Goal: Information Seeking & Learning: Learn about a topic

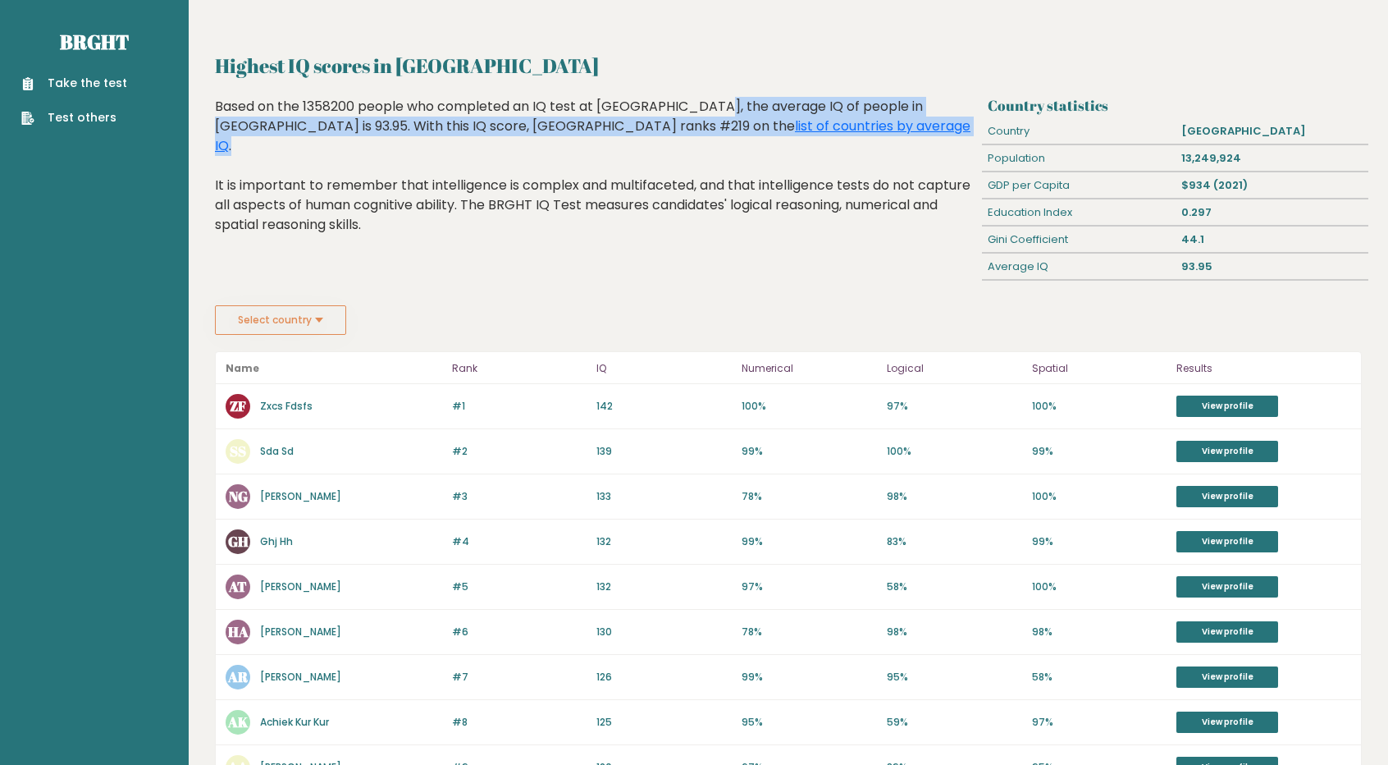
drag, startPoint x: 604, startPoint y: 103, endPoint x: 850, endPoint y: 122, distance: 247.0
click at [850, 122] on div "Based on the 1358200 people who completed an IQ test at [GEOGRAPHIC_DATA], the …" at bounding box center [595, 178] width 761 height 162
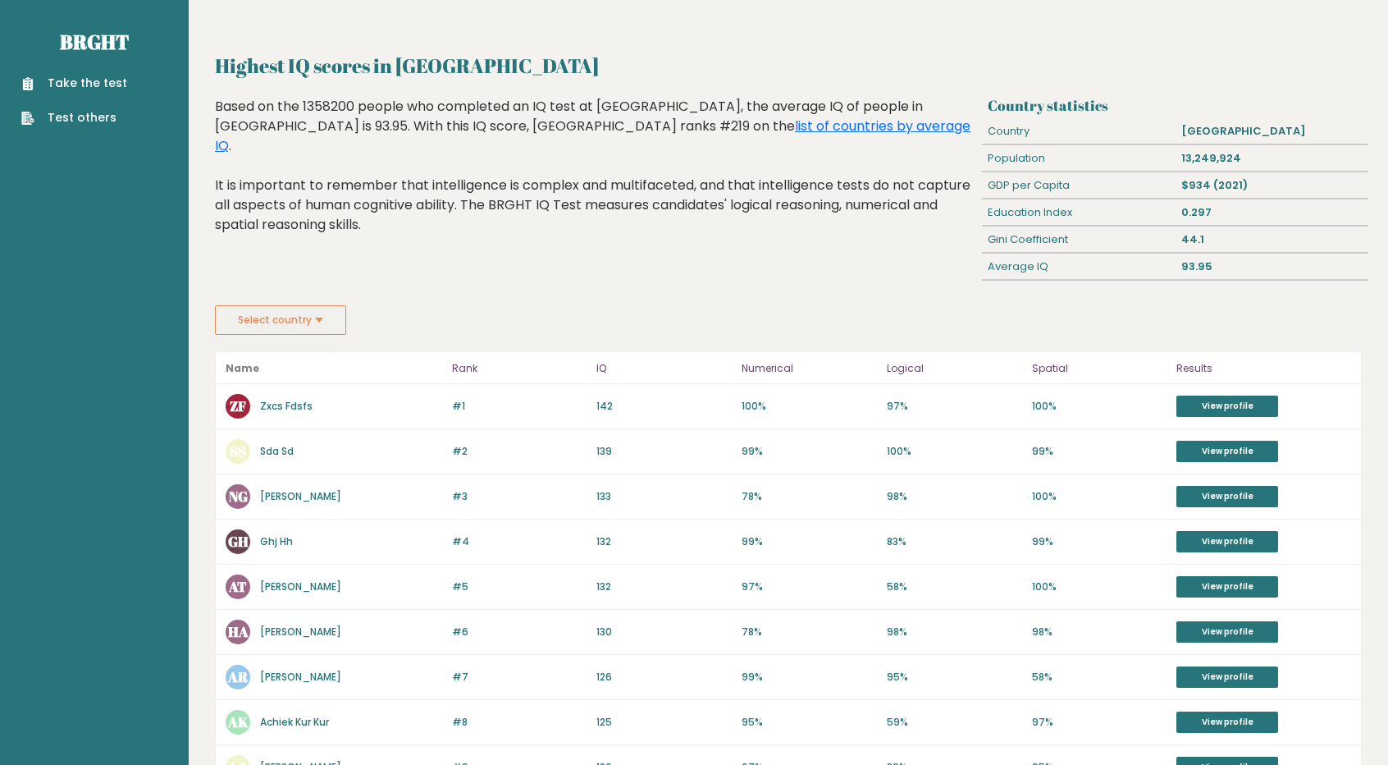
scroll to position [162, 0]
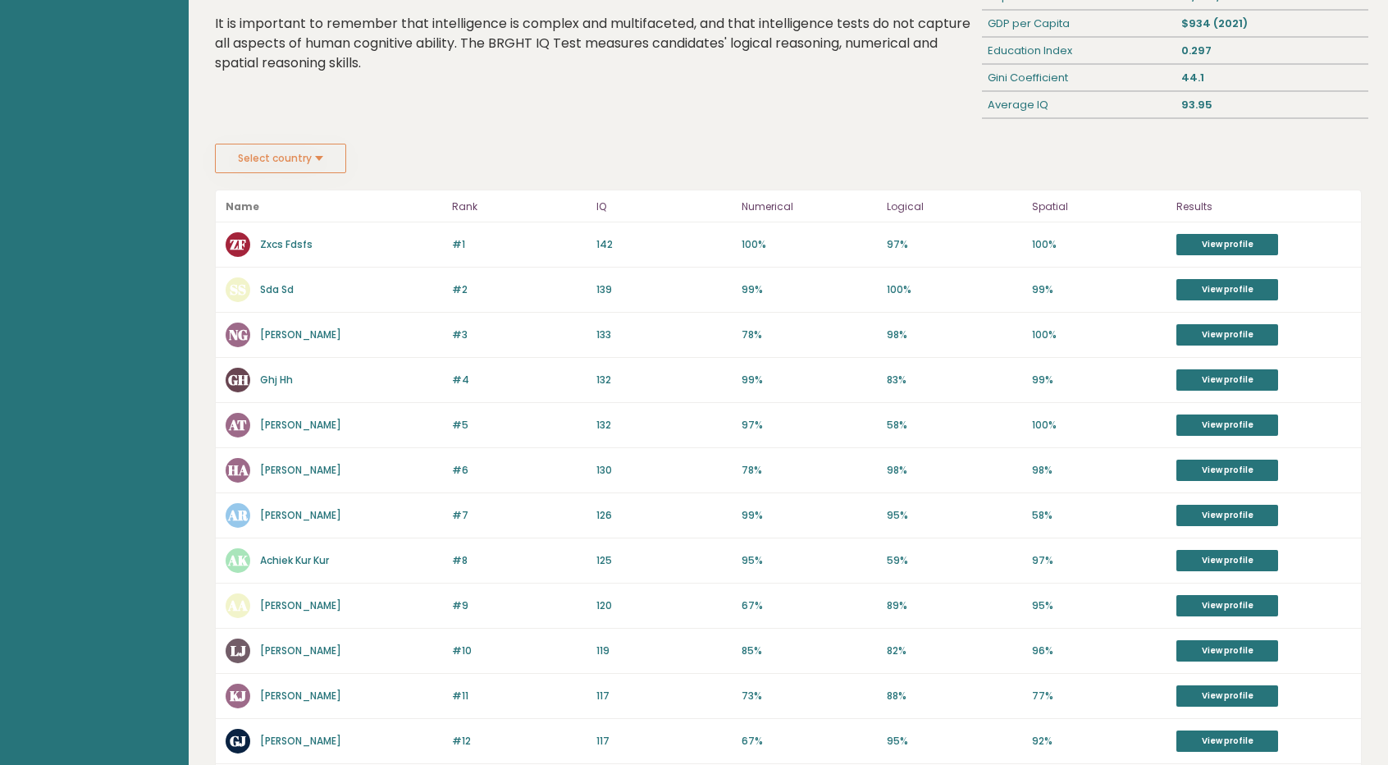
click at [259, 150] on button "Select country" at bounding box center [280, 159] width 131 height 30
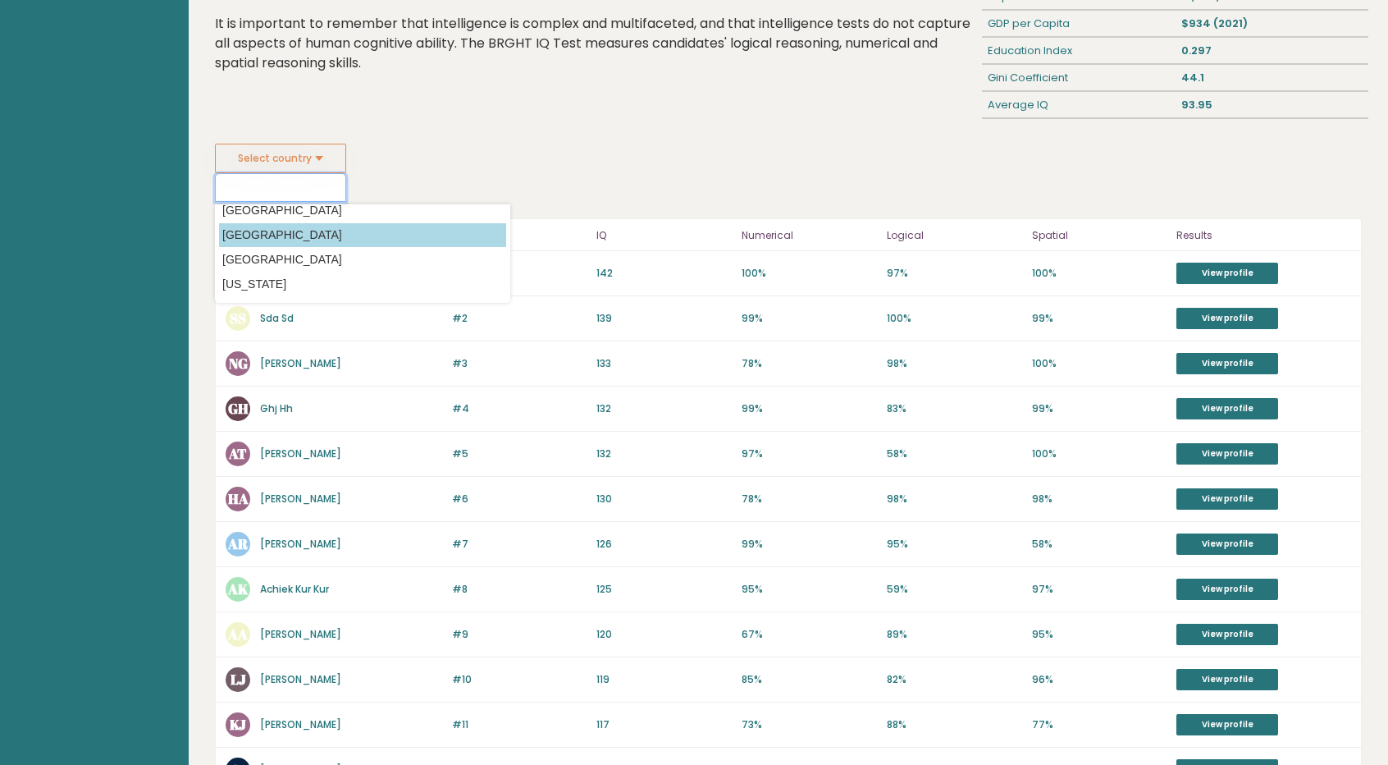
scroll to position [18, 0]
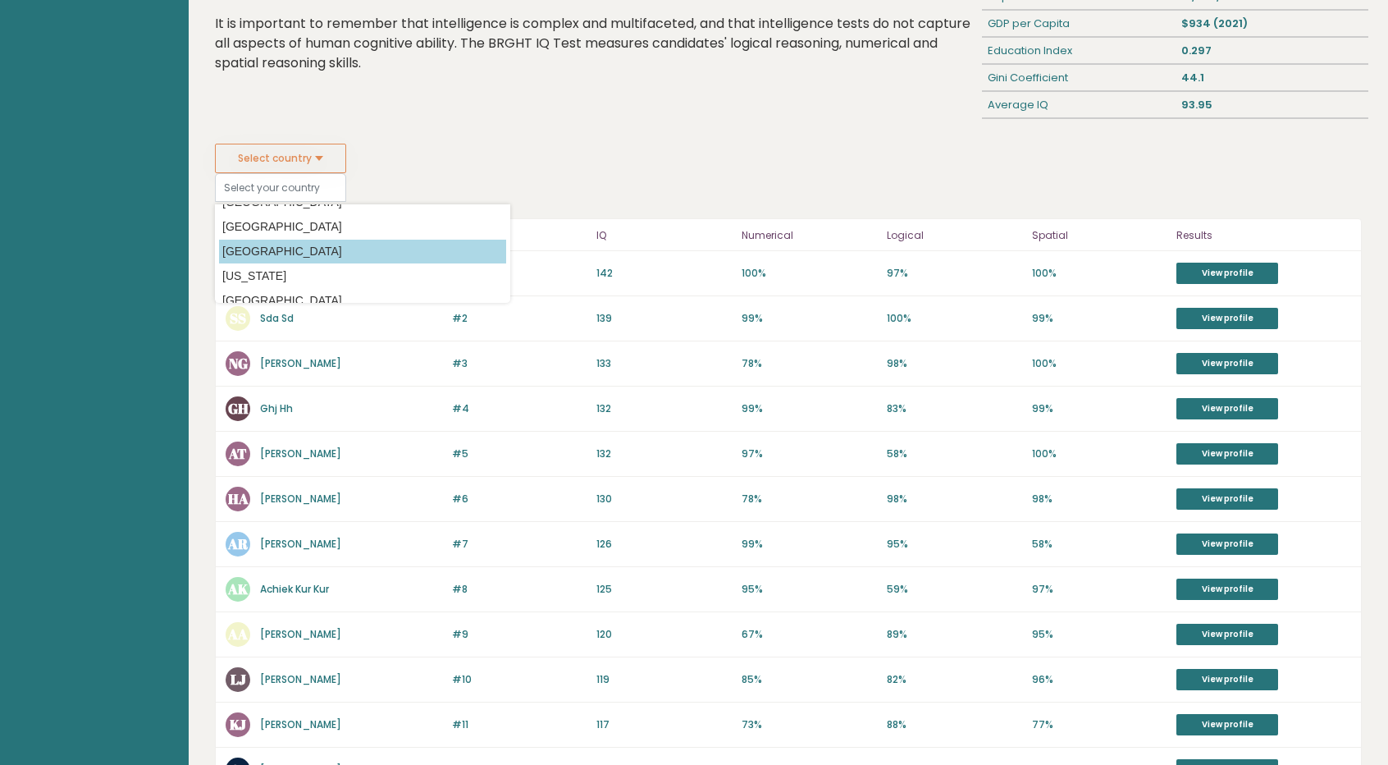
click at [279, 242] on option "[GEOGRAPHIC_DATA]" at bounding box center [362, 252] width 287 height 24
type input "[GEOGRAPHIC_DATA]"
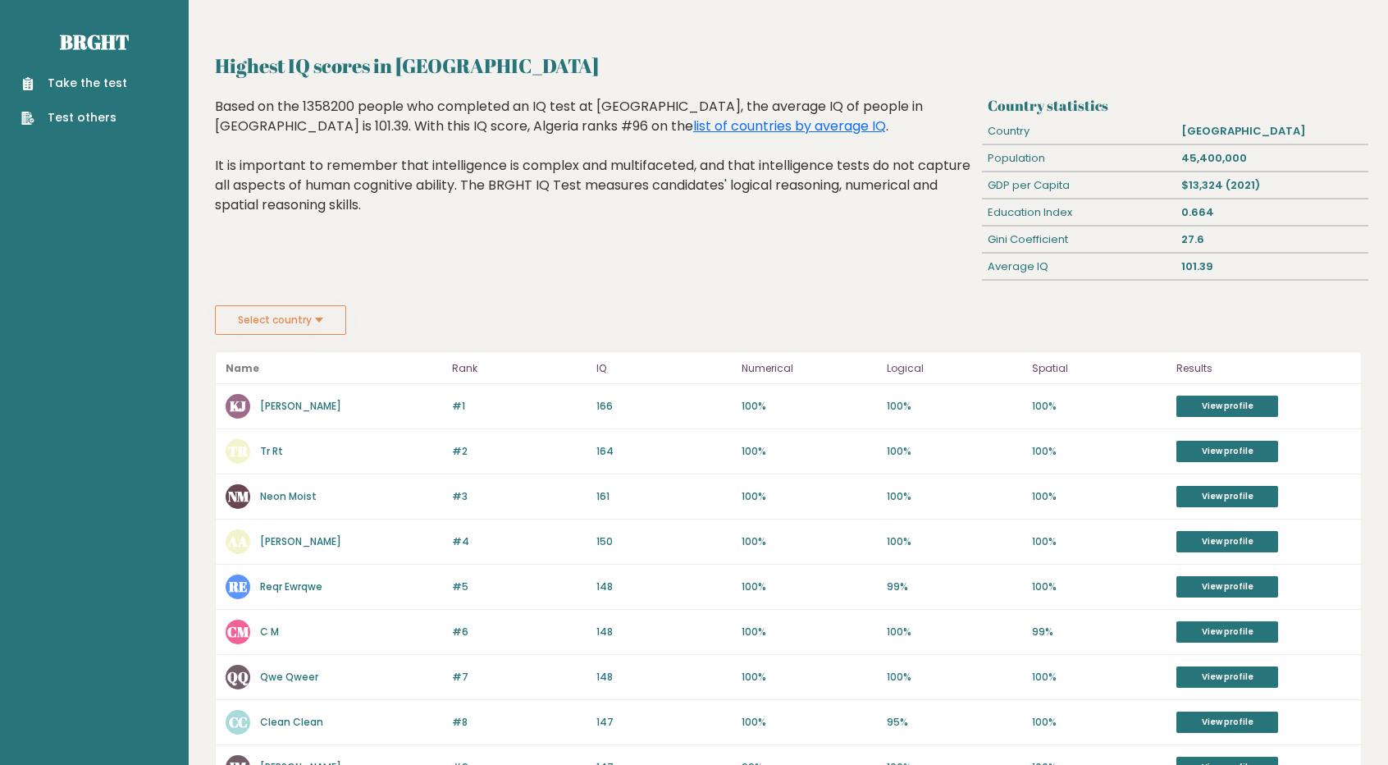
click at [300, 316] on button "Select country" at bounding box center [280, 320] width 131 height 30
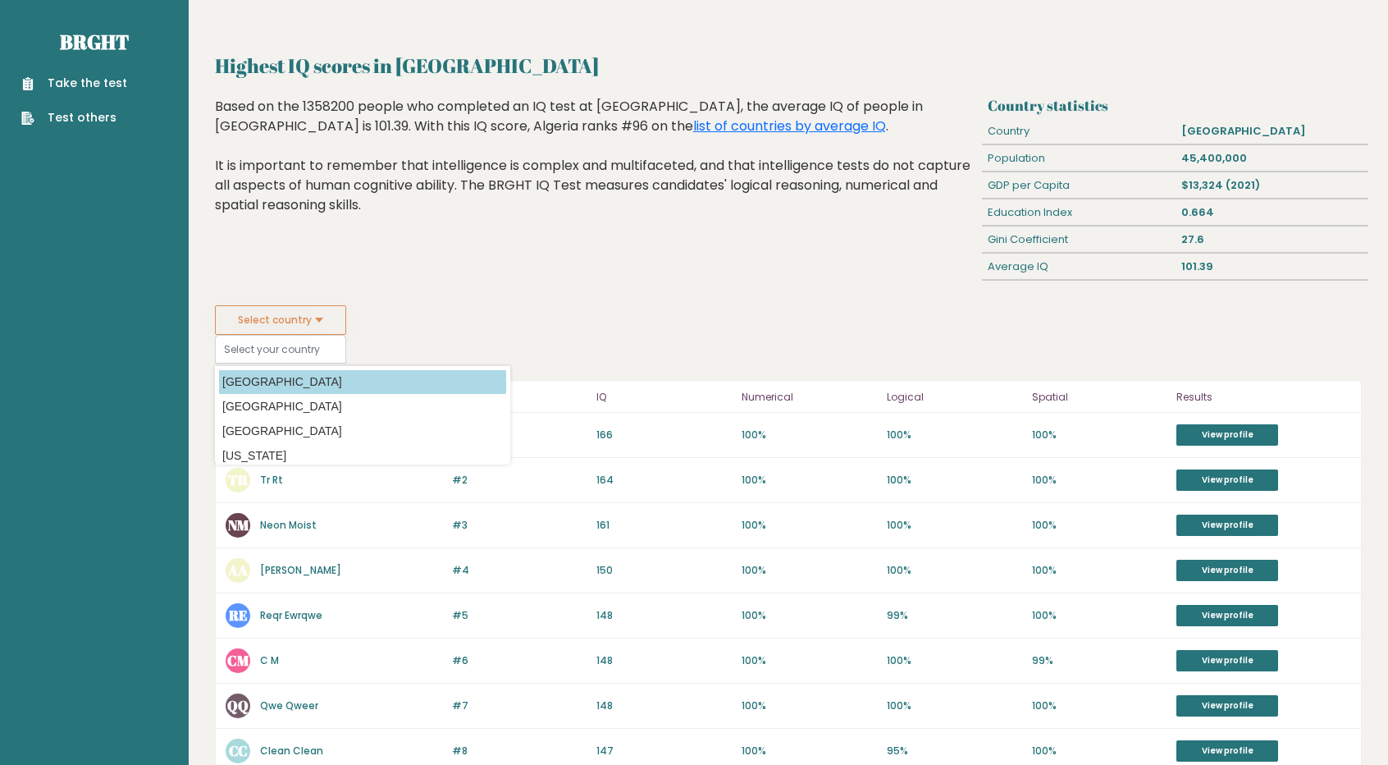
click at [297, 370] on option "[GEOGRAPHIC_DATA]" at bounding box center [362, 382] width 287 height 24
type input "[GEOGRAPHIC_DATA]"
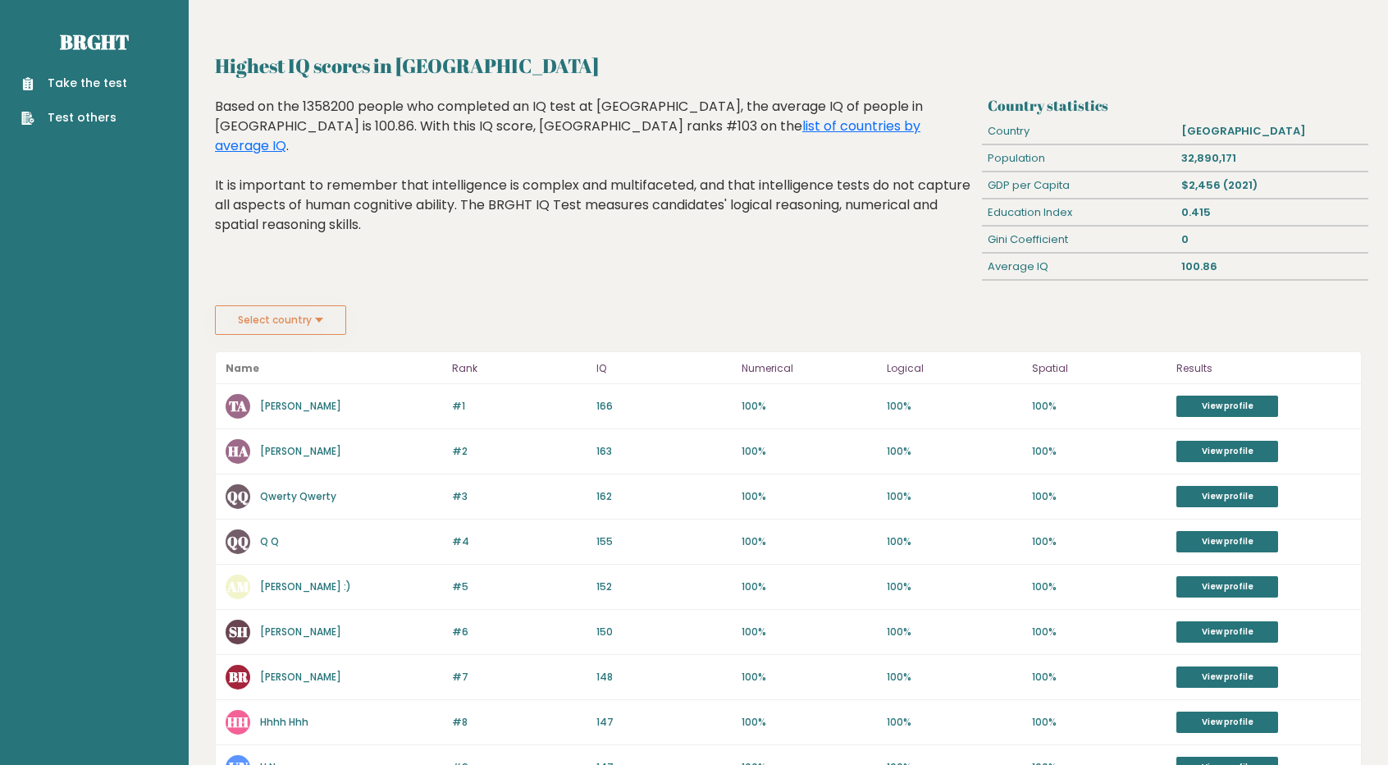
click at [309, 317] on button "Select country" at bounding box center [280, 320] width 131 height 30
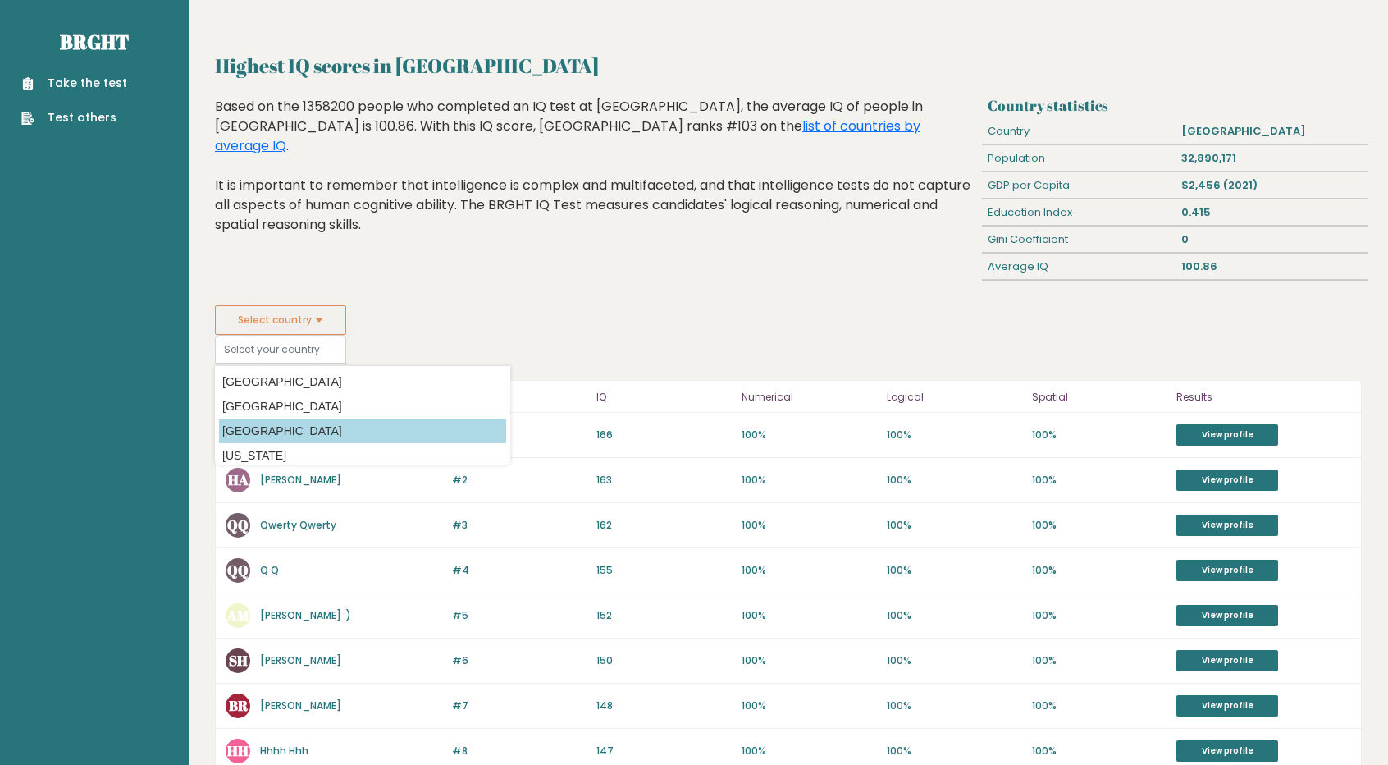
click at [291, 421] on option "[GEOGRAPHIC_DATA]" at bounding box center [362, 431] width 287 height 24
type input "[GEOGRAPHIC_DATA]"
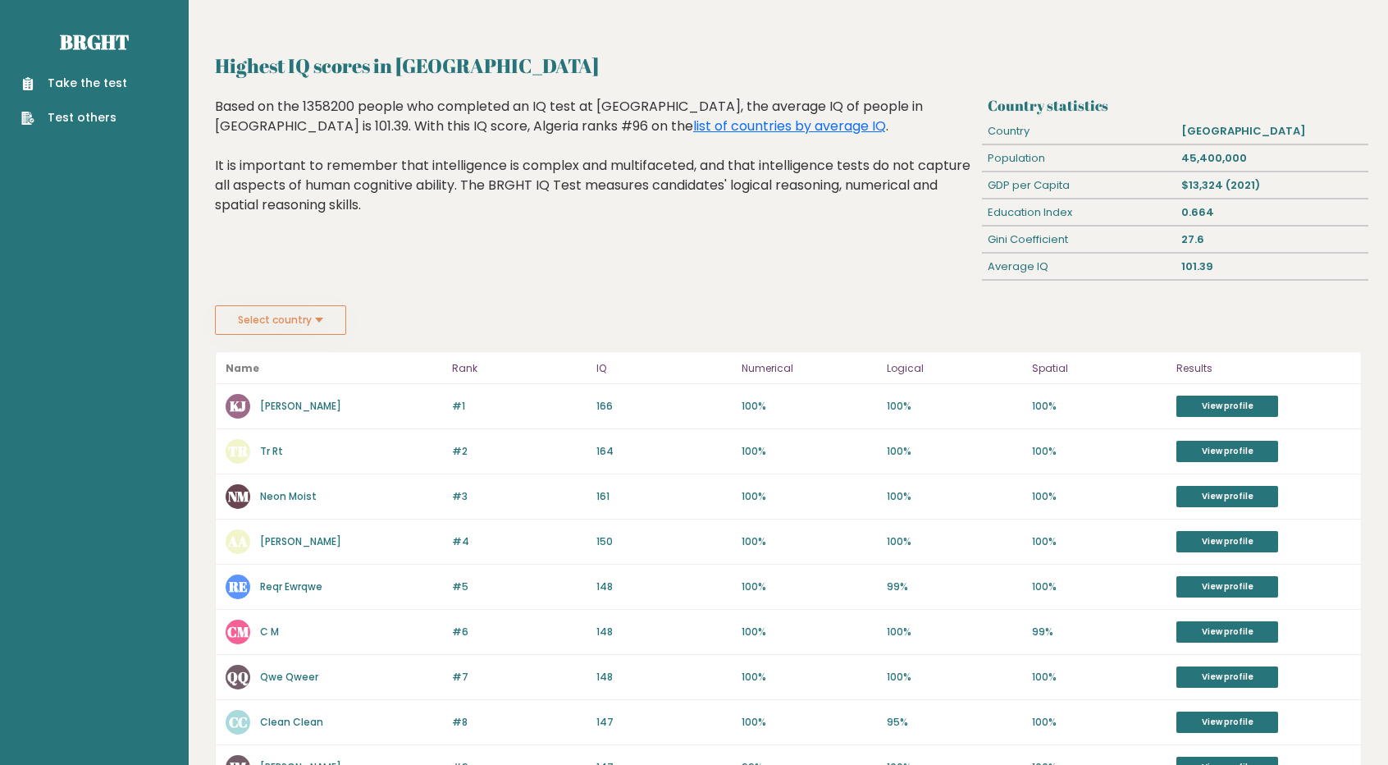
click at [304, 314] on button "Select country" at bounding box center [280, 320] width 131 height 30
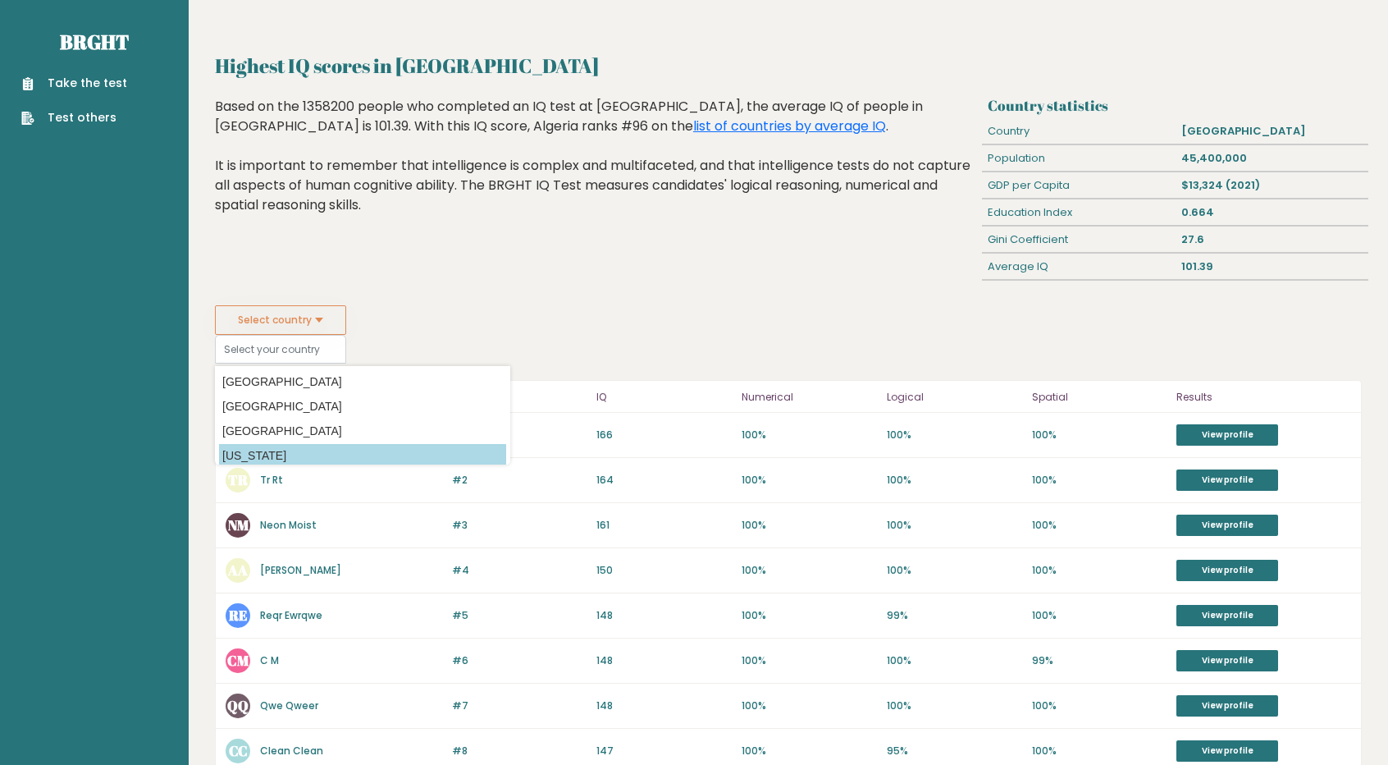
click at [290, 446] on option "[US_STATE]" at bounding box center [362, 456] width 287 height 24
type input "[US_STATE]"
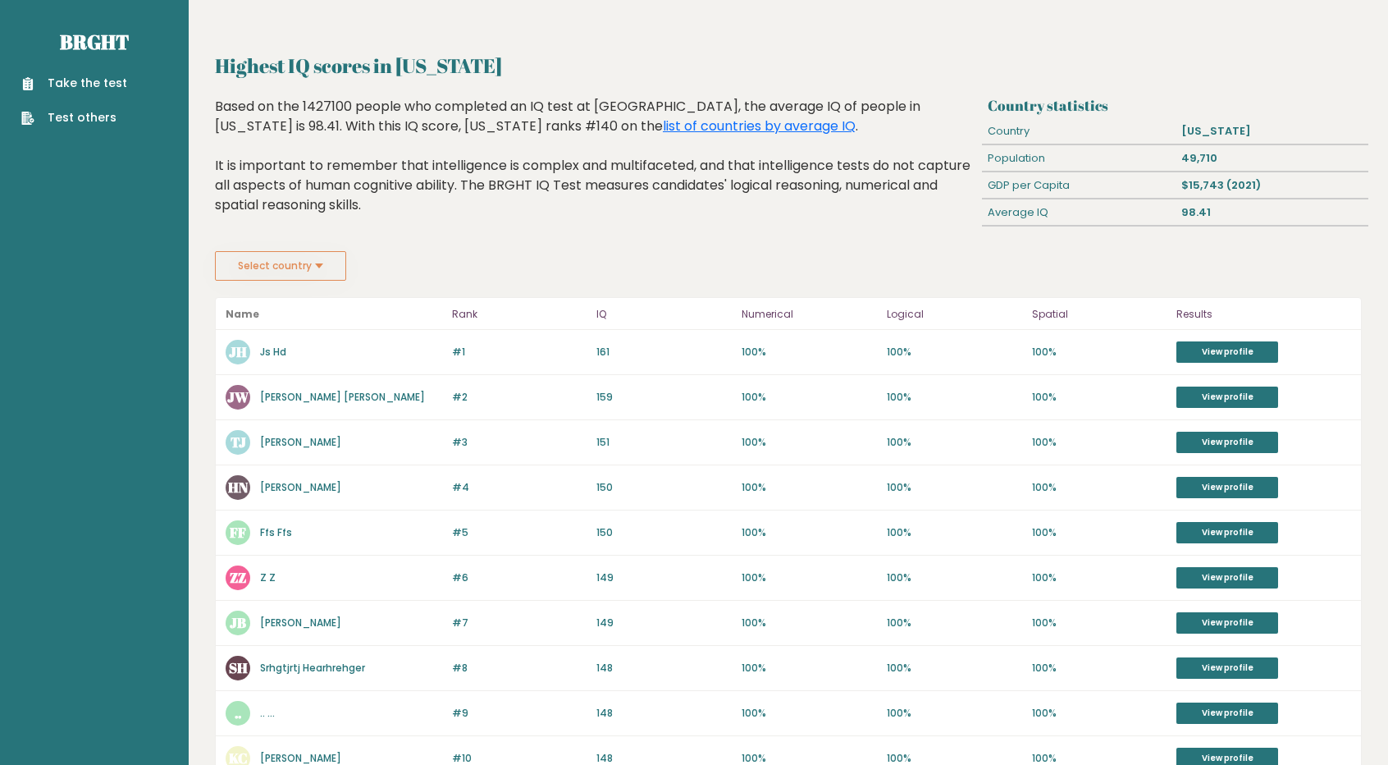
click at [300, 268] on button "Select country" at bounding box center [280, 266] width 131 height 30
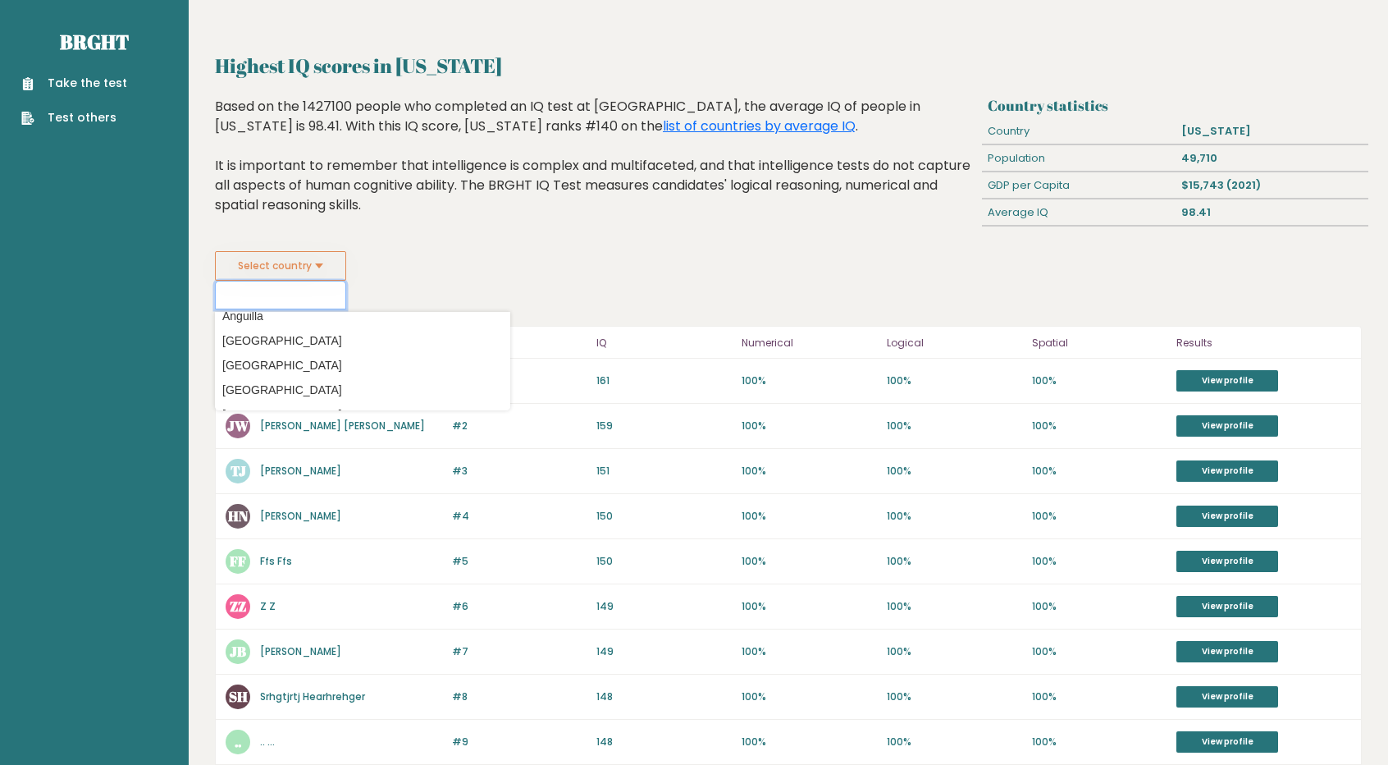
scroll to position [177, 0]
click at [330, 321] on option "[GEOGRAPHIC_DATA]" at bounding box center [362, 323] width 287 height 24
type input "[GEOGRAPHIC_DATA]"
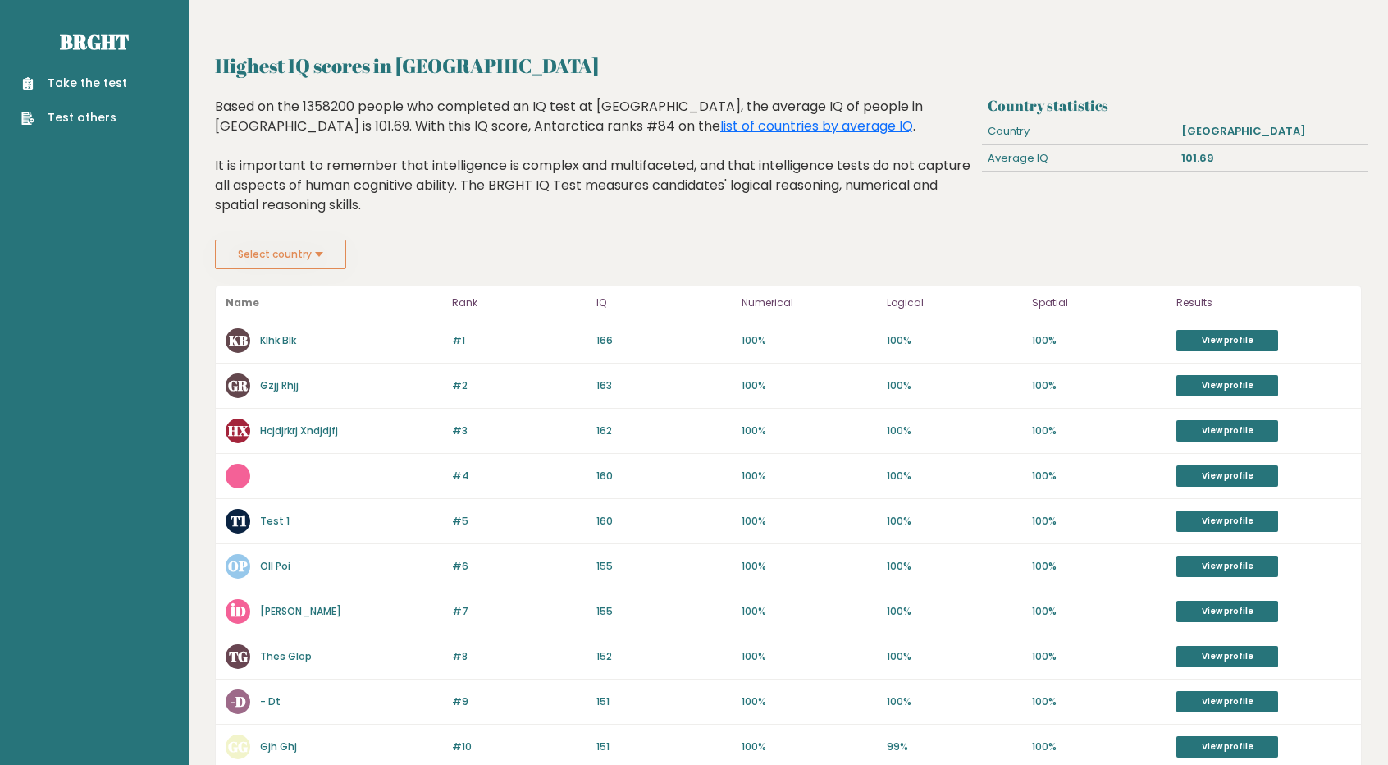
click at [329, 252] on button "Select country" at bounding box center [280, 255] width 131 height 30
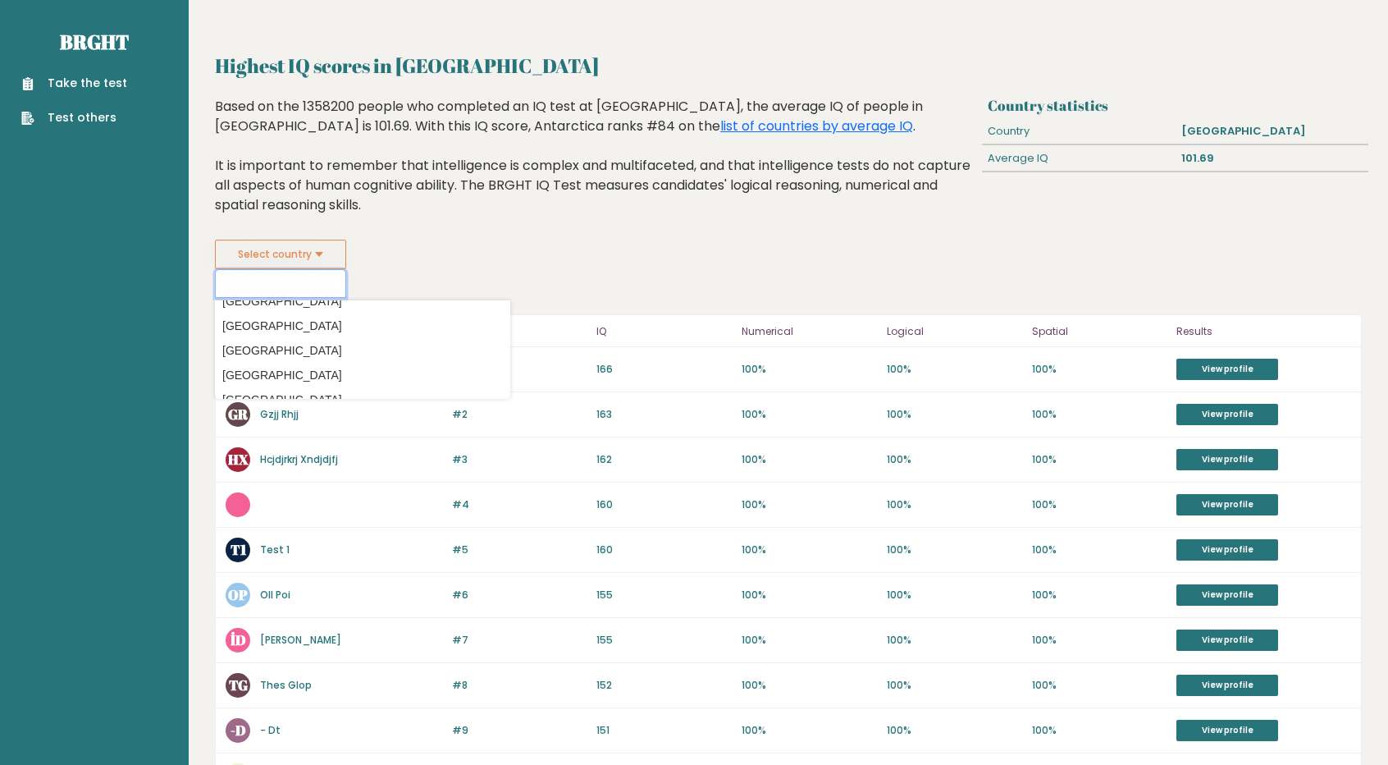
scroll to position [387, 0]
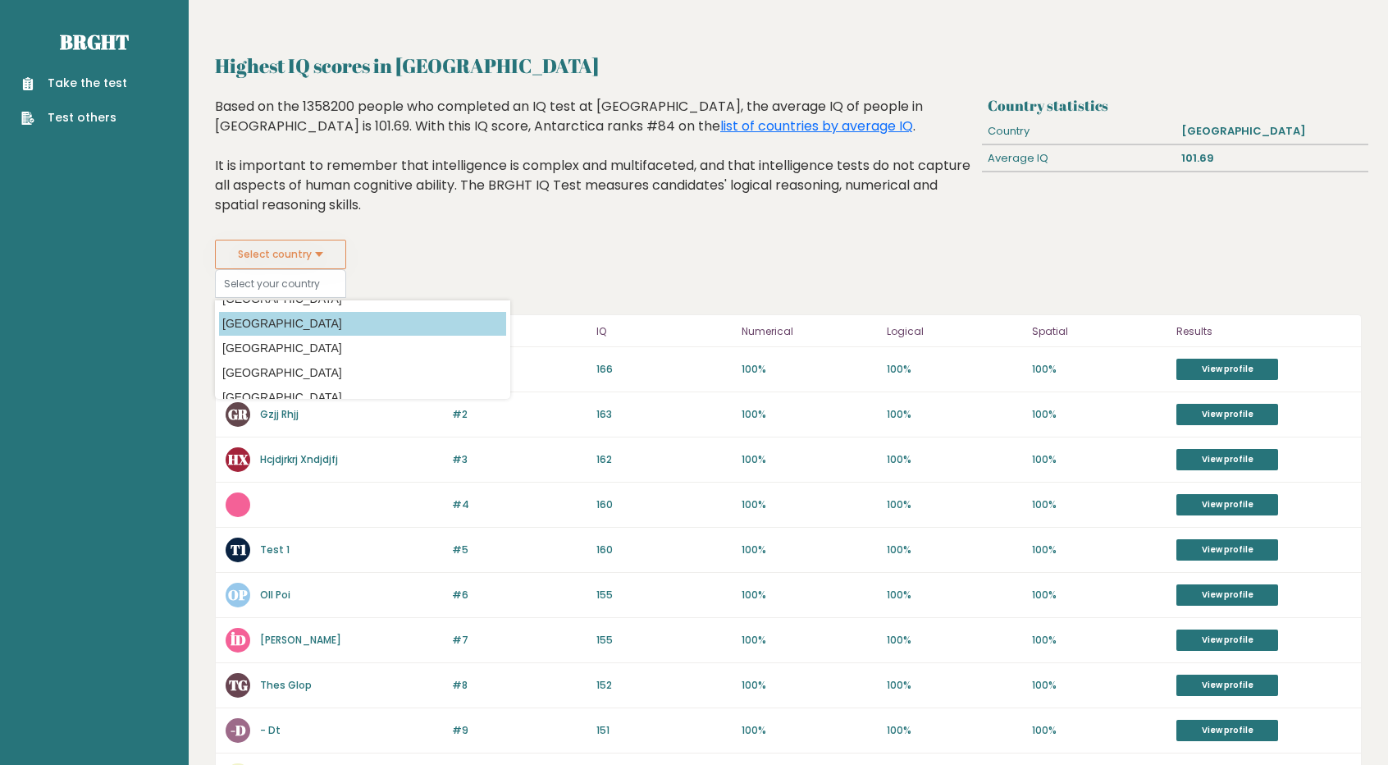
click at [327, 327] on option "[GEOGRAPHIC_DATA]" at bounding box center [362, 324] width 287 height 24
type input "[GEOGRAPHIC_DATA]"
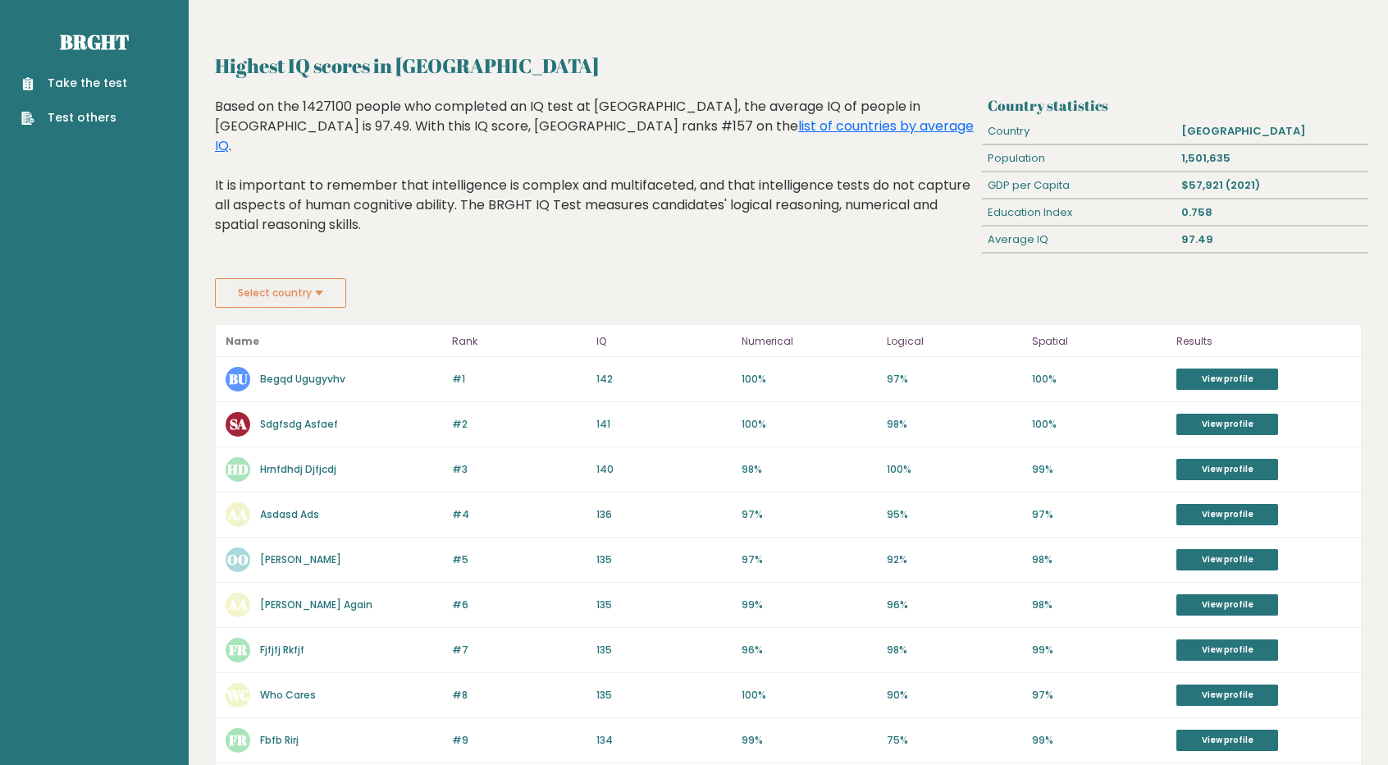
click at [318, 290] on button "Select country" at bounding box center [280, 293] width 131 height 30
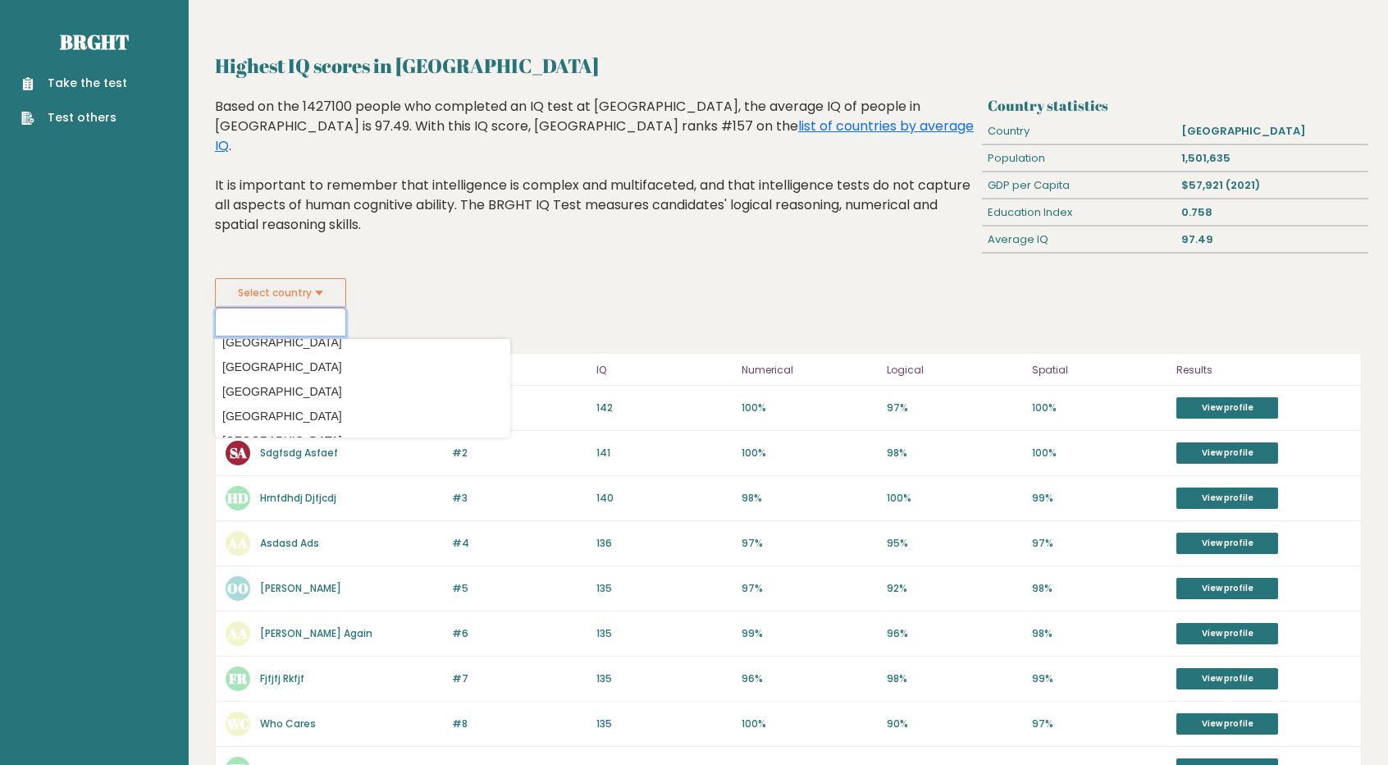
scroll to position [330, 0]
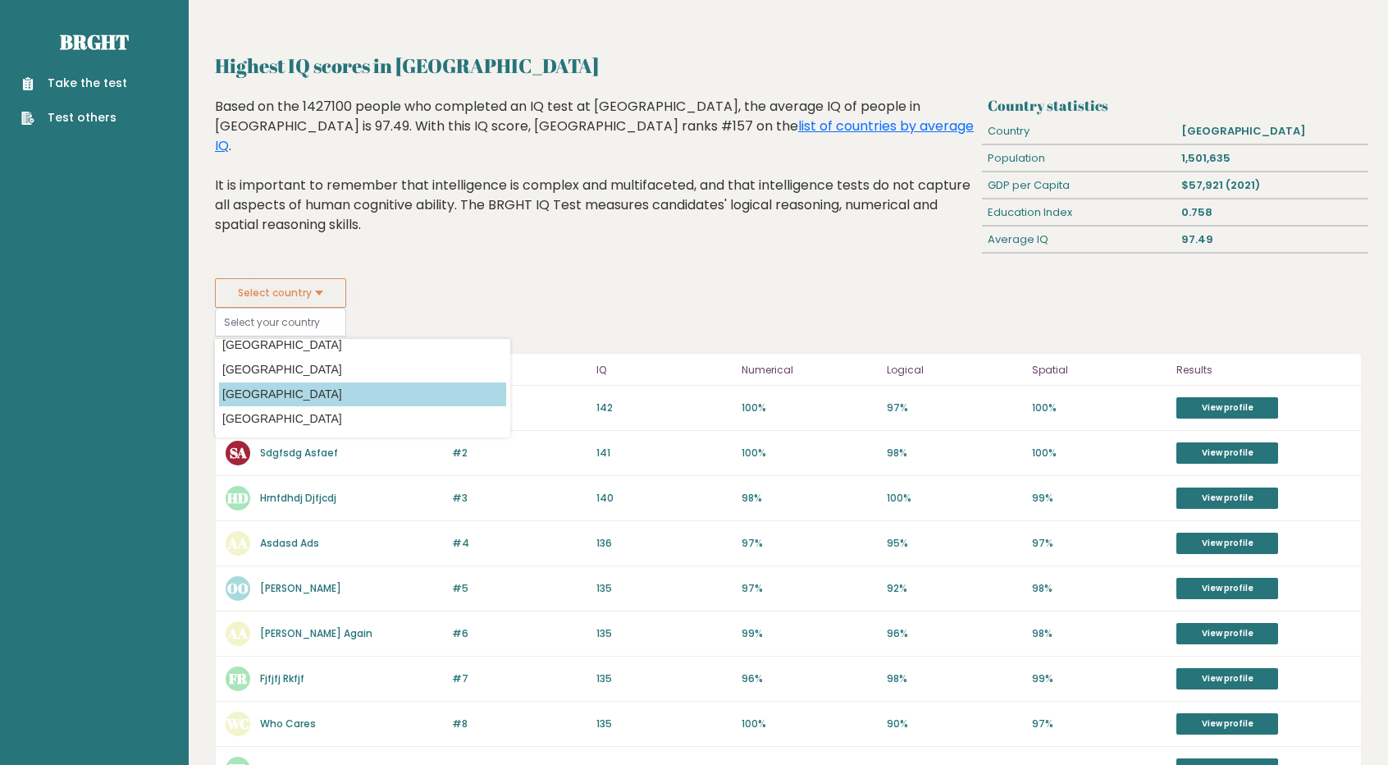
click at [317, 391] on option "[GEOGRAPHIC_DATA]" at bounding box center [362, 394] width 287 height 24
type input "[GEOGRAPHIC_DATA]"
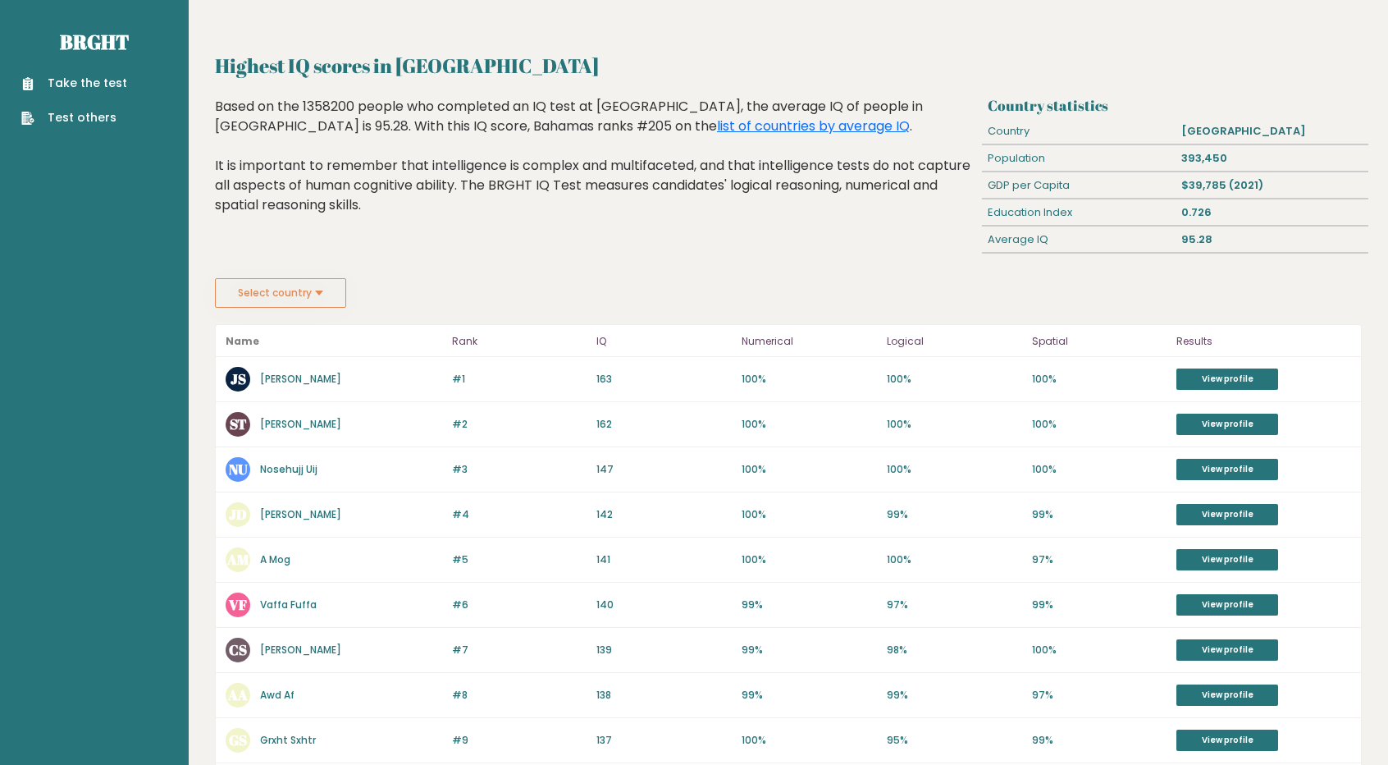
click at [304, 293] on button "Select country" at bounding box center [280, 293] width 131 height 30
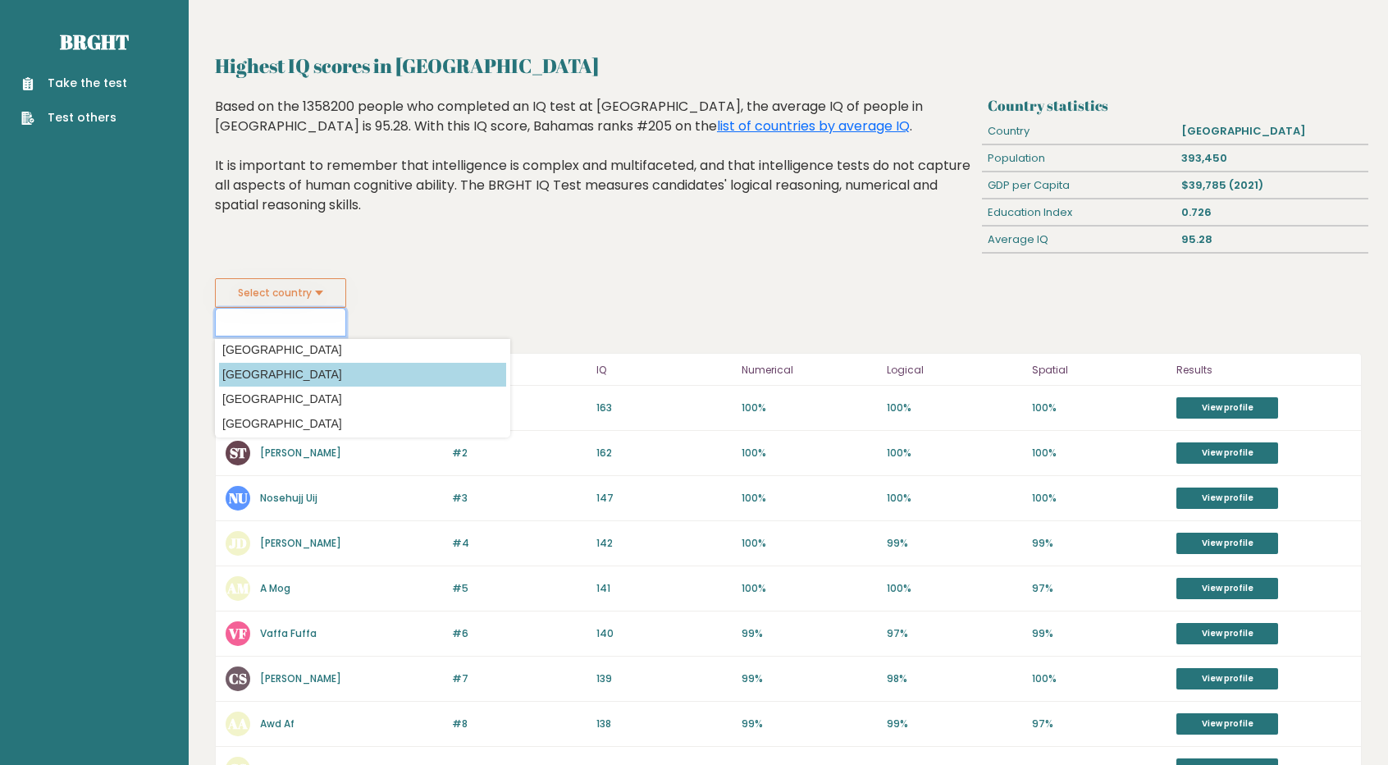
scroll to position [749, 0]
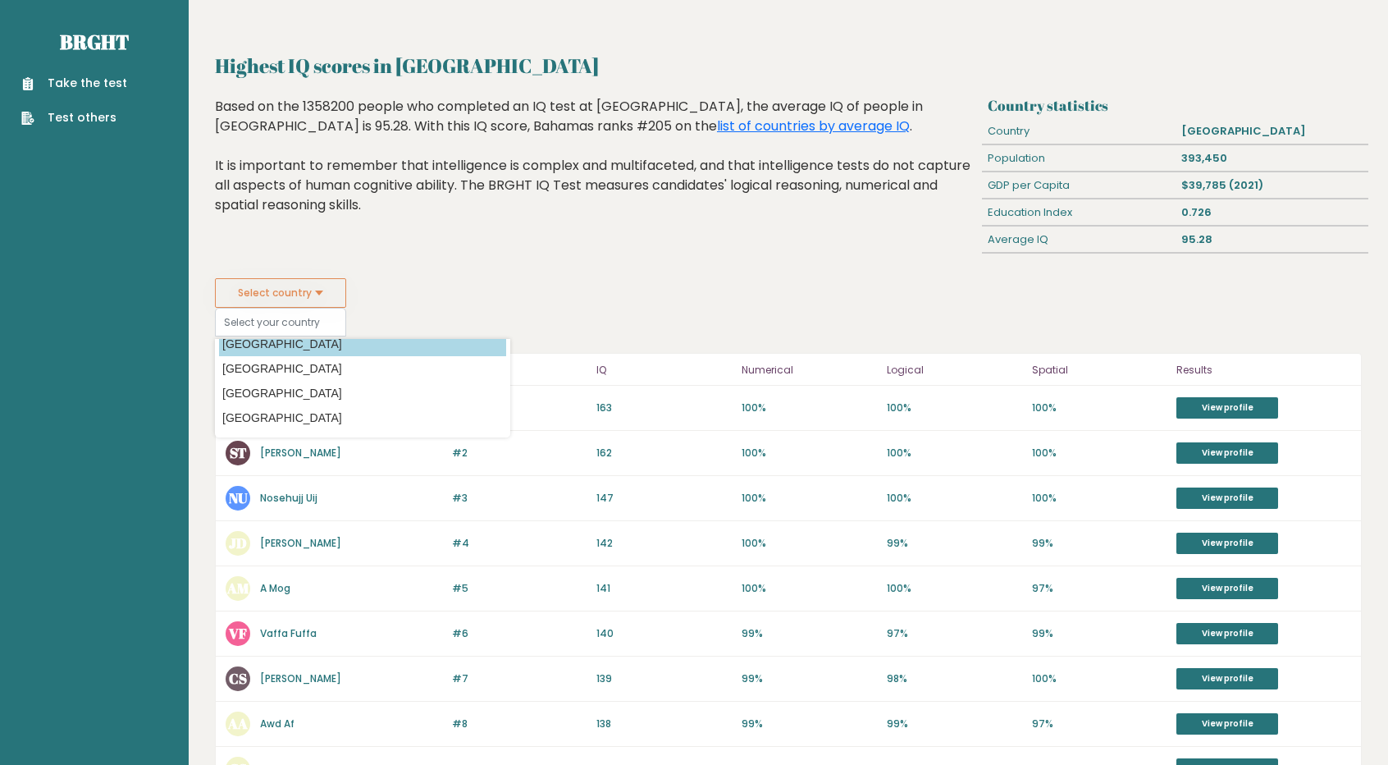
click at [327, 342] on option "[GEOGRAPHIC_DATA]" at bounding box center [362, 344] width 287 height 24
type input "[GEOGRAPHIC_DATA]"
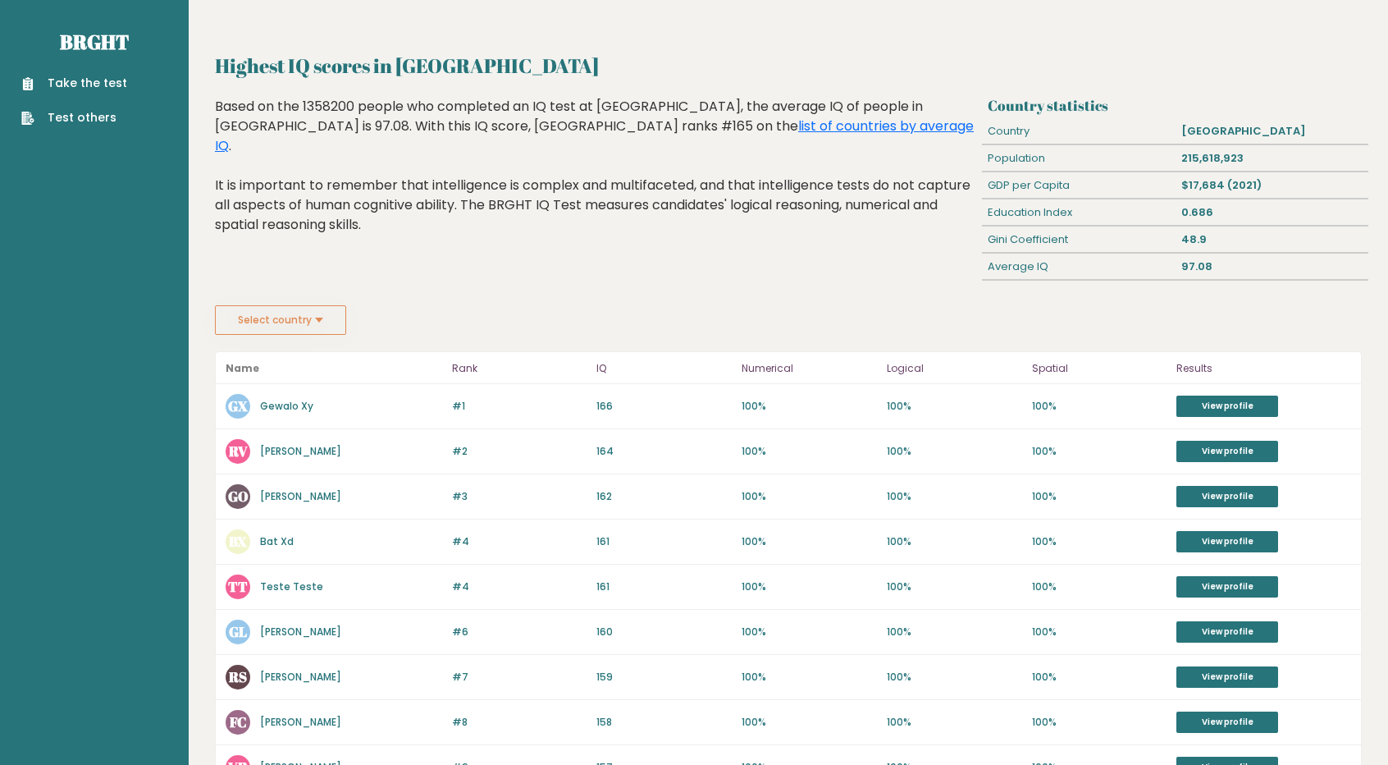
click at [315, 318] on button "Select country" at bounding box center [280, 320] width 131 height 30
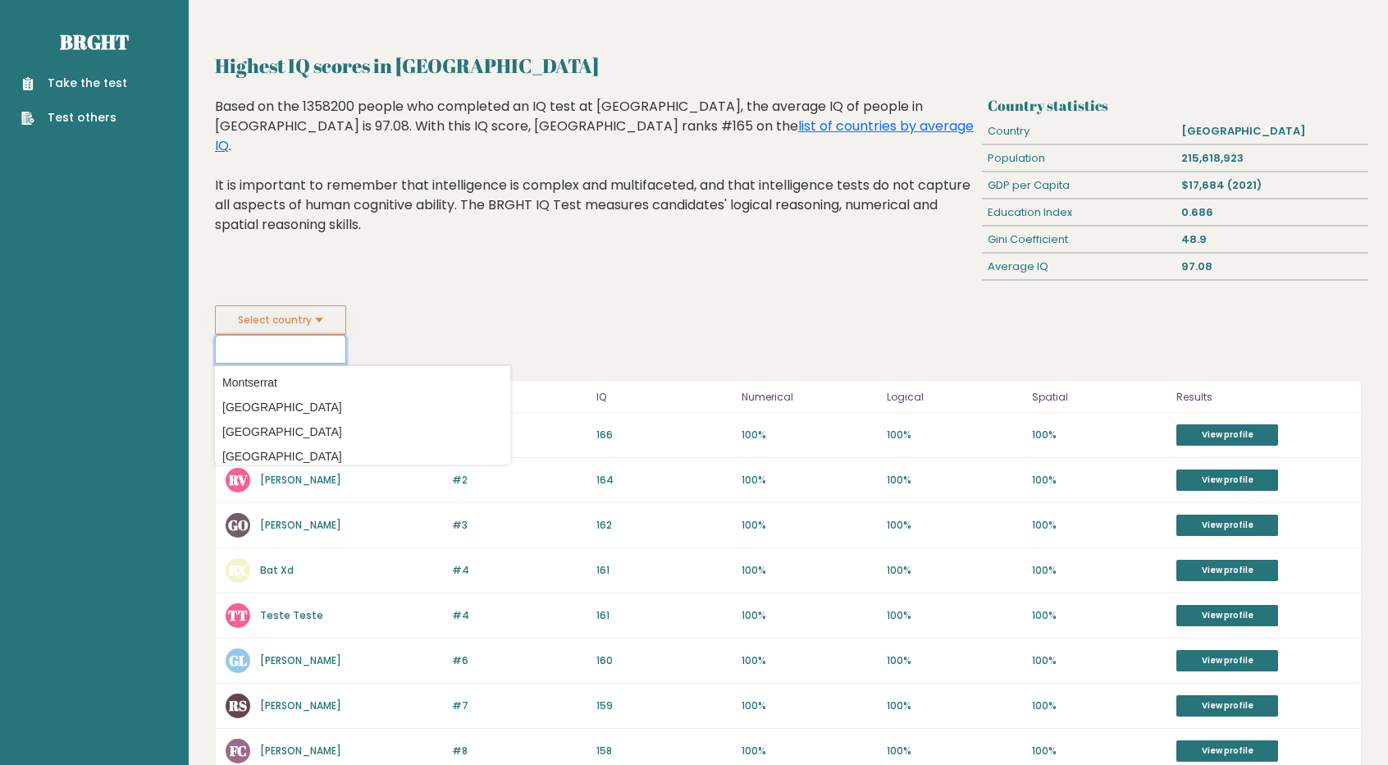
scroll to position [3602, 0]
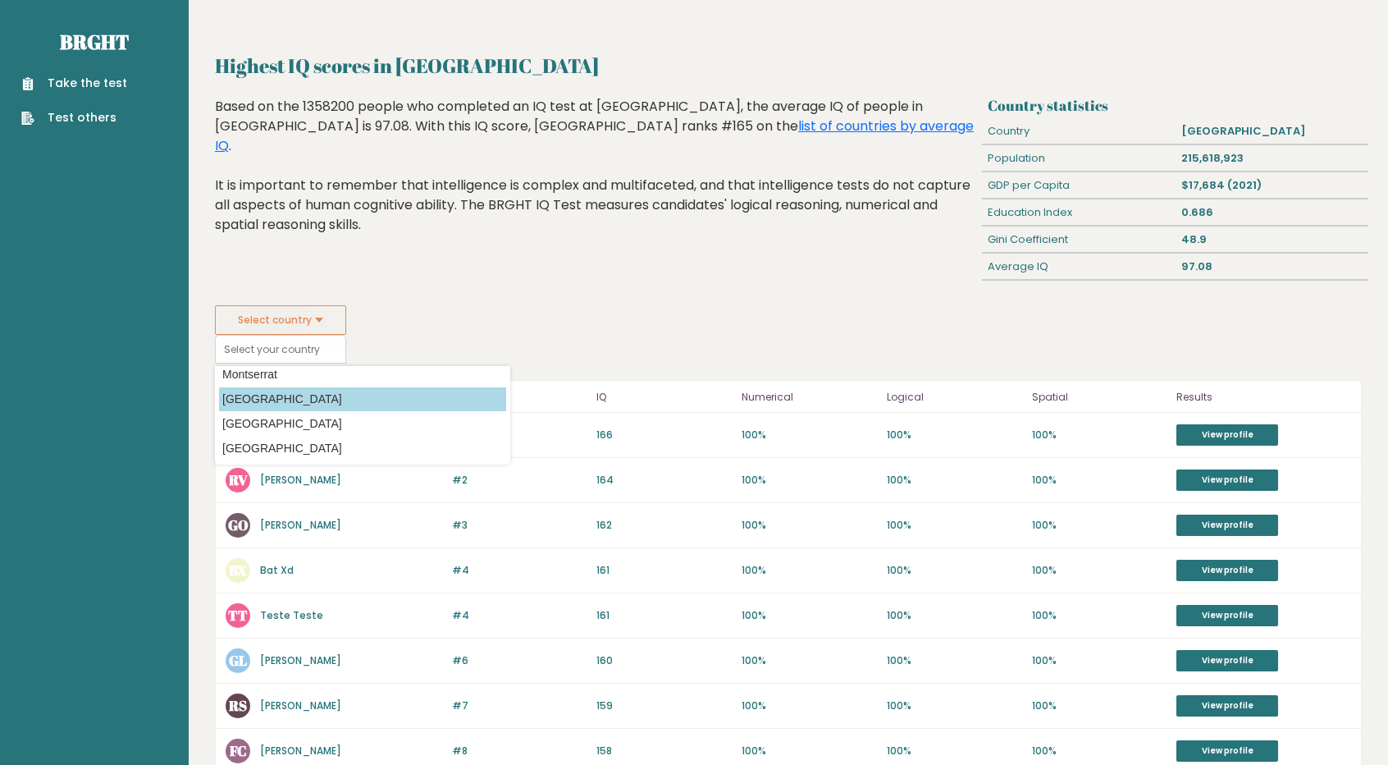
click at [341, 393] on option "[GEOGRAPHIC_DATA]" at bounding box center [362, 399] width 287 height 24
type input "[GEOGRAPHIC_DATA]"
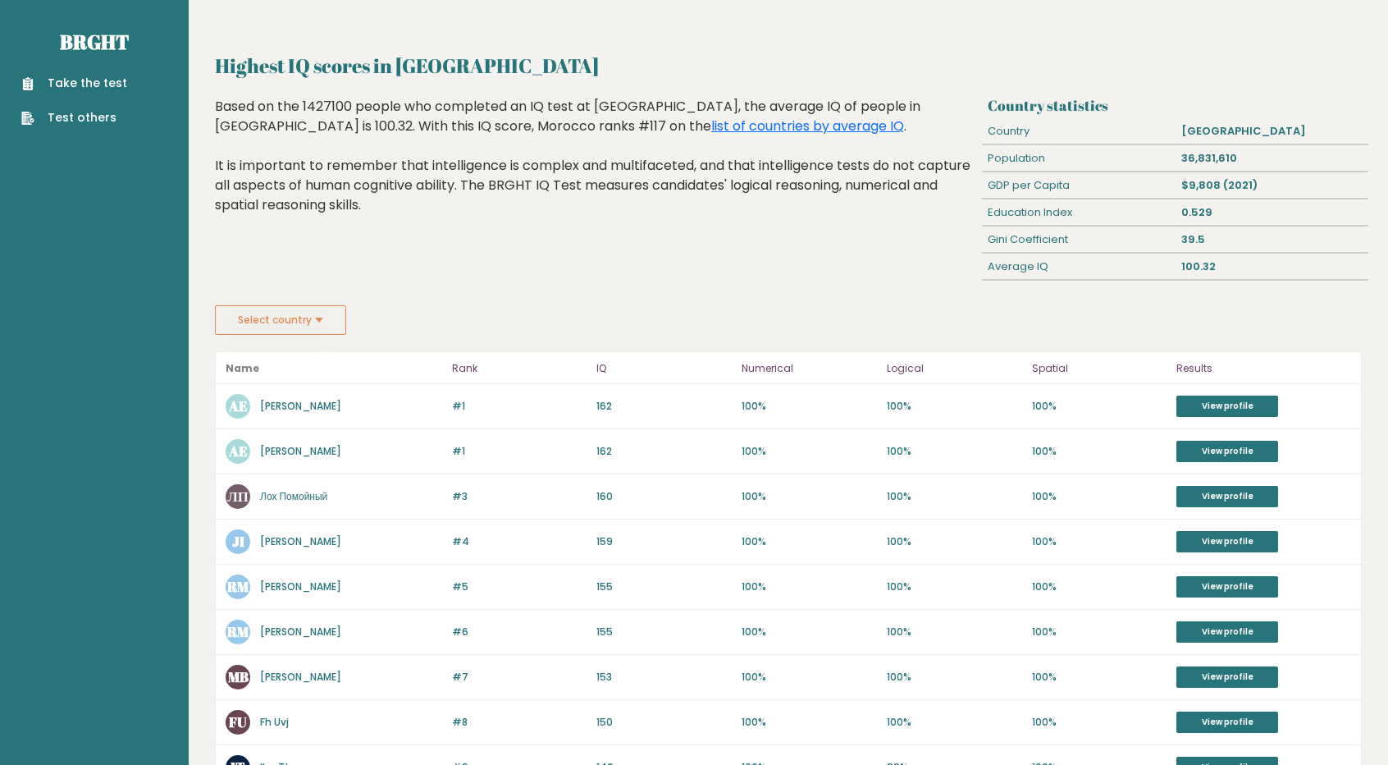
click at [332, 316] on button "Select country" at bounding box center [280, 320] width 131 height 30
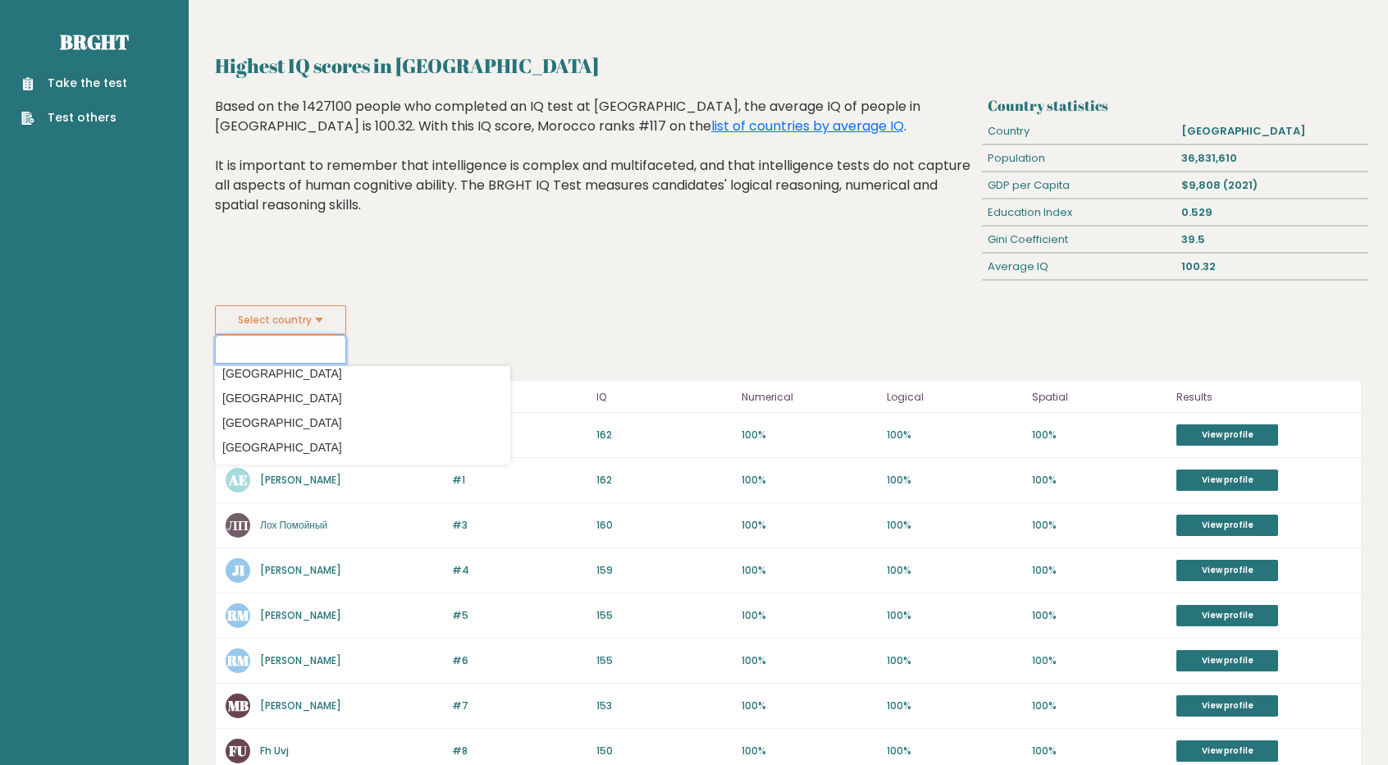
scroll to position [6009, 0]
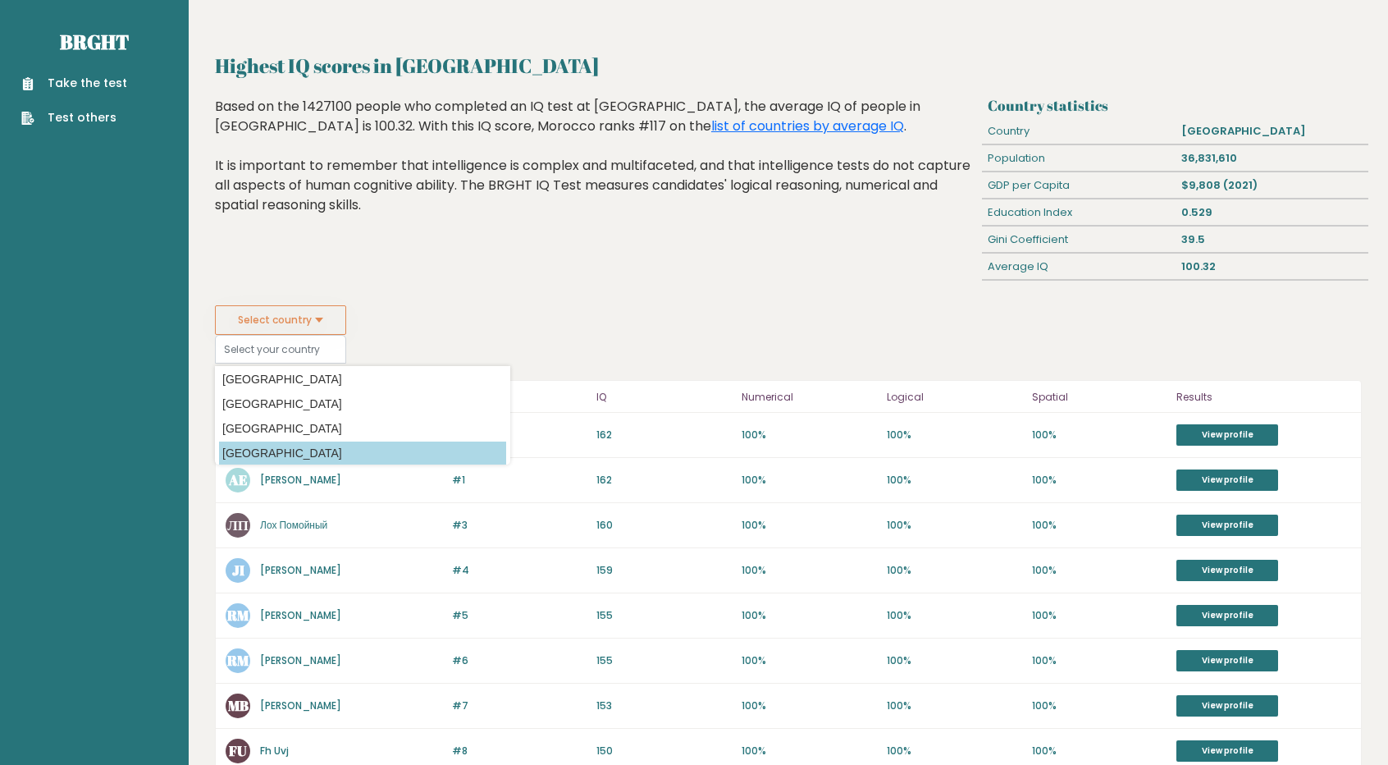
click at [291, 454] on option "[GEOGRAPHIC_DATA]" at bounding box center [362, 453] width 287 height 24
type input "[GEOGRAPHIC_DATA]"
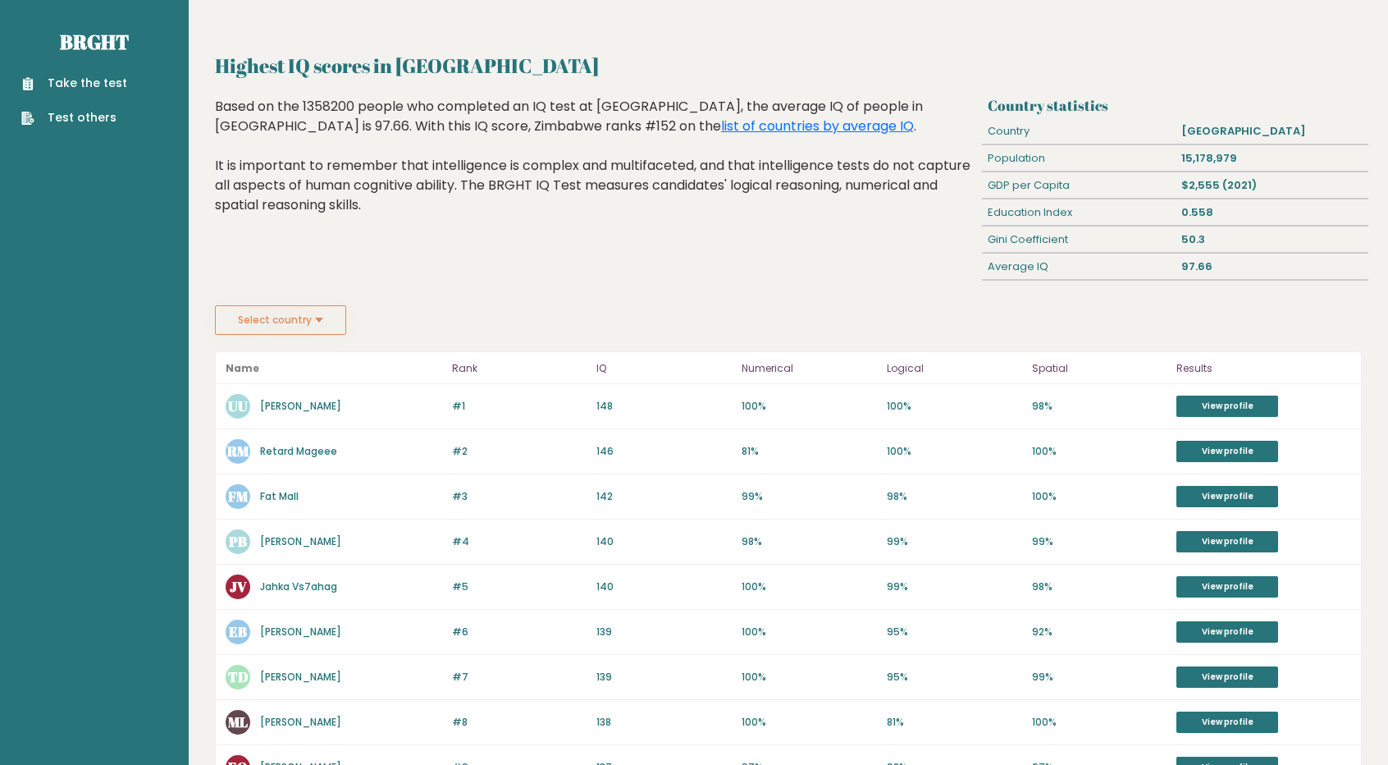
click at [323, 319] on button "Select country" at bounding box center [280, 320] width 131 height 30
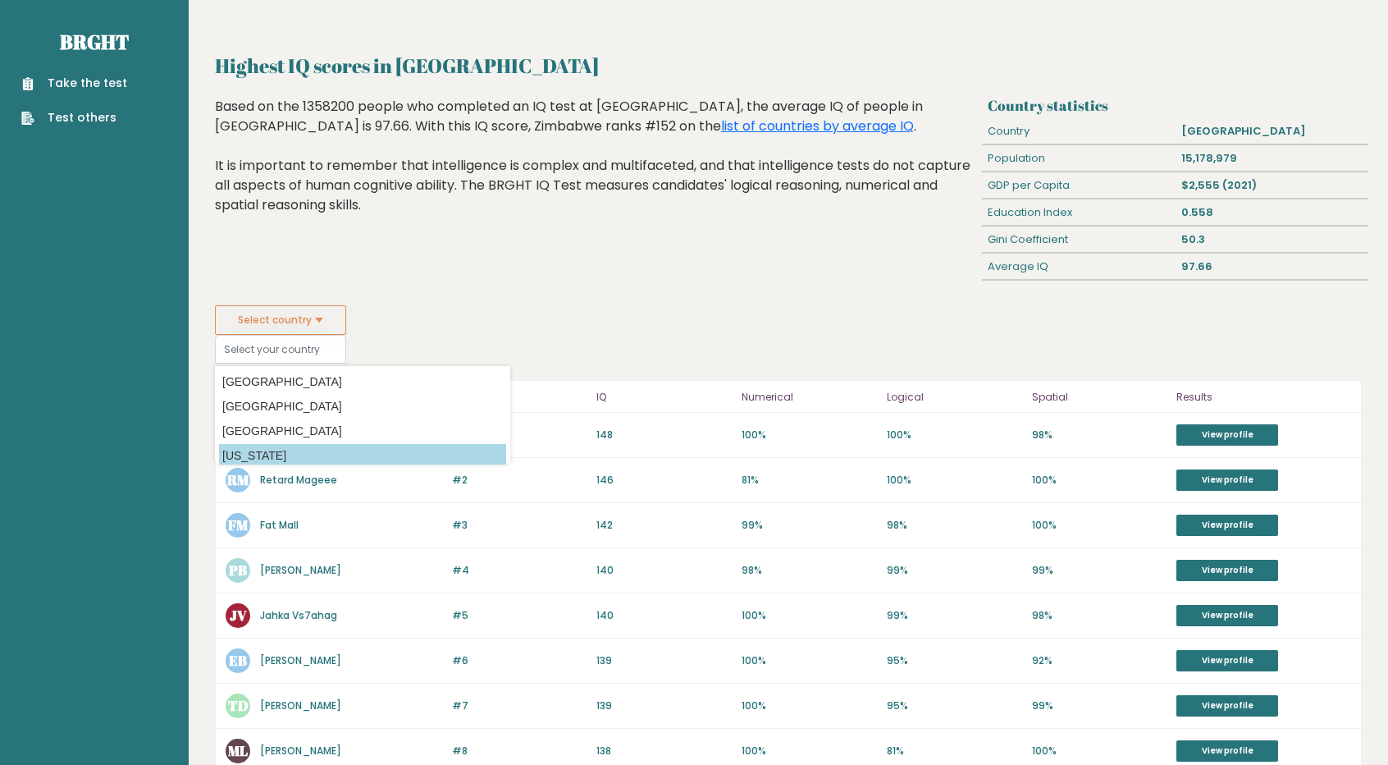
click at [351, 447] on option "[US_STATE]" at bounding box center [362, 456] width 287 height 24
type input "[US_STATE]"
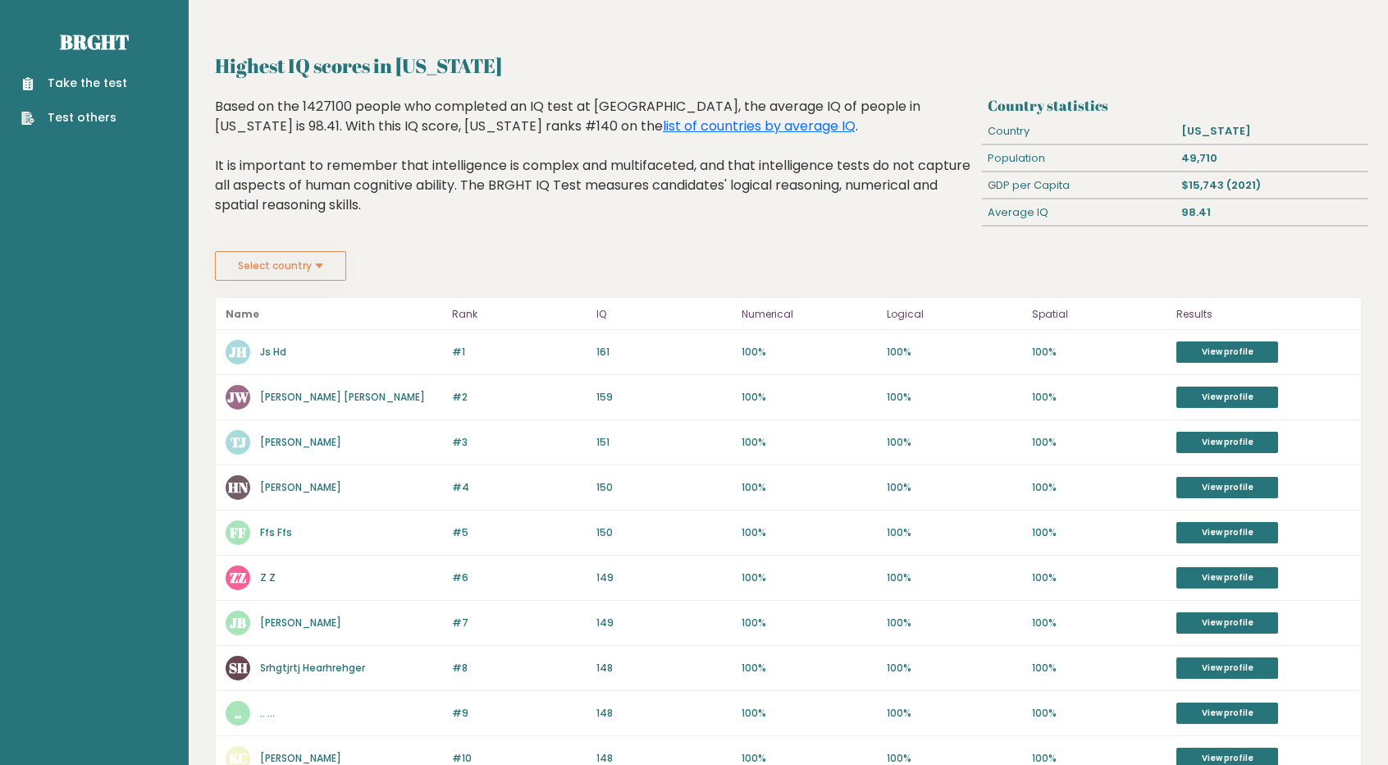
click at [351, 447] on div "TJ Therjenen Jjeeje" at bounding box center [334, 442] width 217 height 25
click at [290, 255] on button "Select country" at bounding box center [280, 266] width 131 height 30
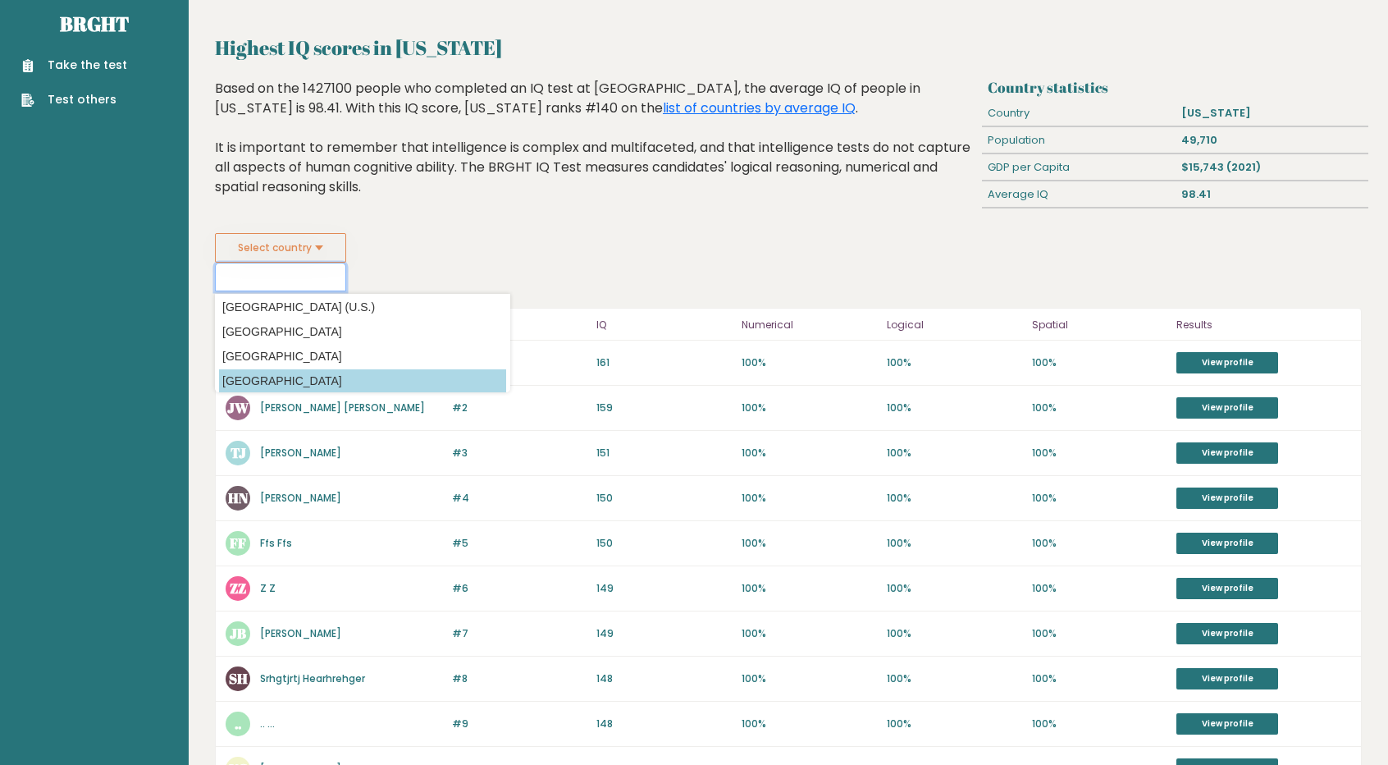
scroll to position [16, 0]
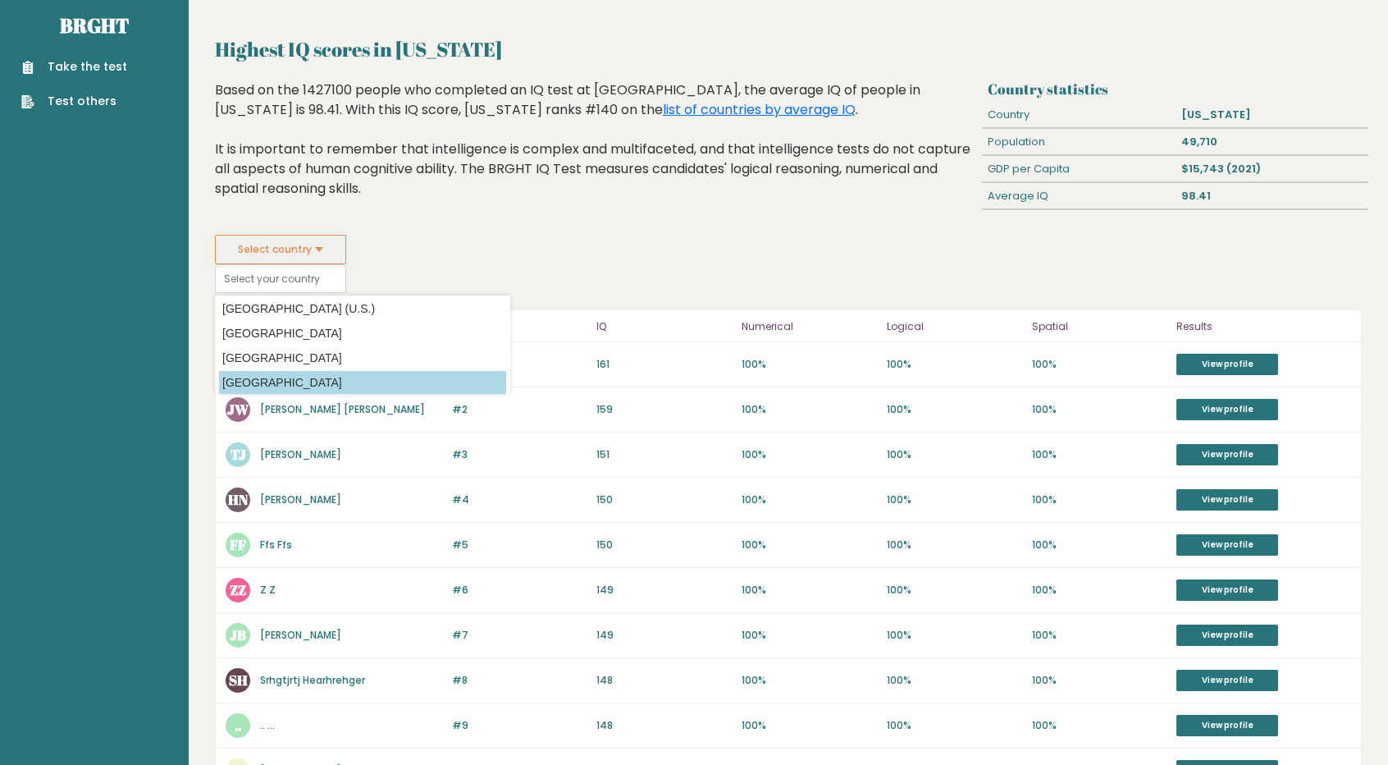
click at [299, 378] on option "[GEOGRAPHIC_DATA]" at bounding box center [362, 383] width 287 height 24
type input "[GEOGRAPHIC_DATA]"
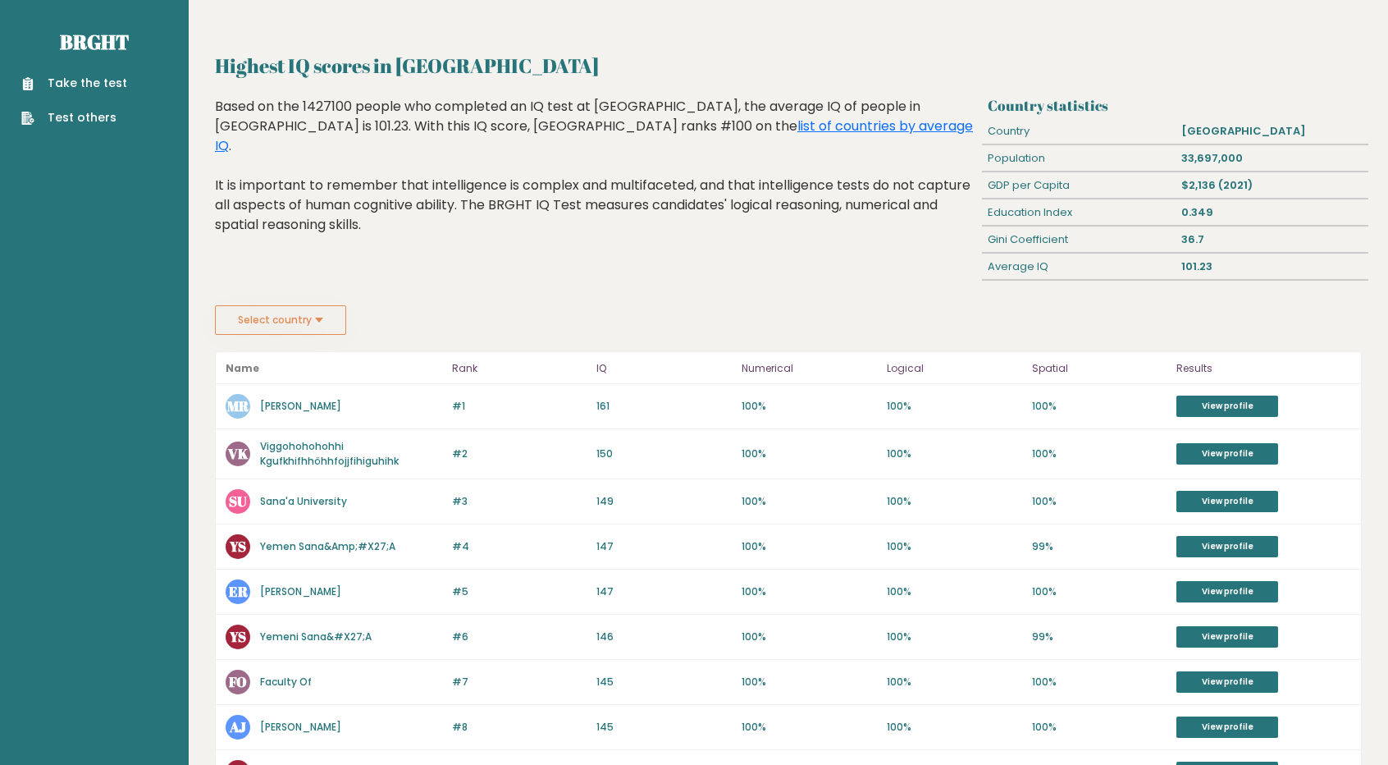
click at [295, 316] on button "Select country" at bounding box center [280, 320] width 131 height 30
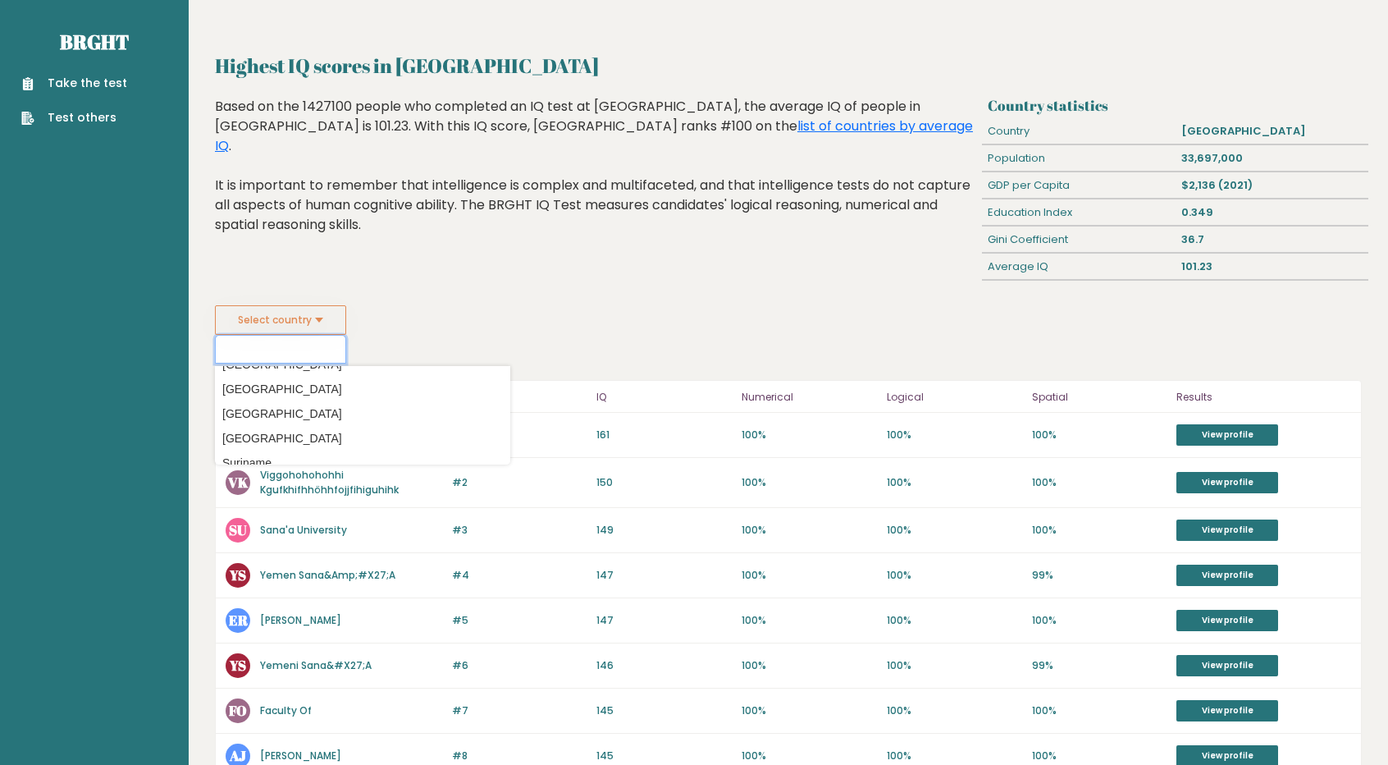
scroll to position [5112, 0]
click at [308, 431] on option "[GEOGRAPHIC_DATA]" at bounding box center [362, 440] width 287 height 24
type input "[GEOGRAPHIC_DATA]"
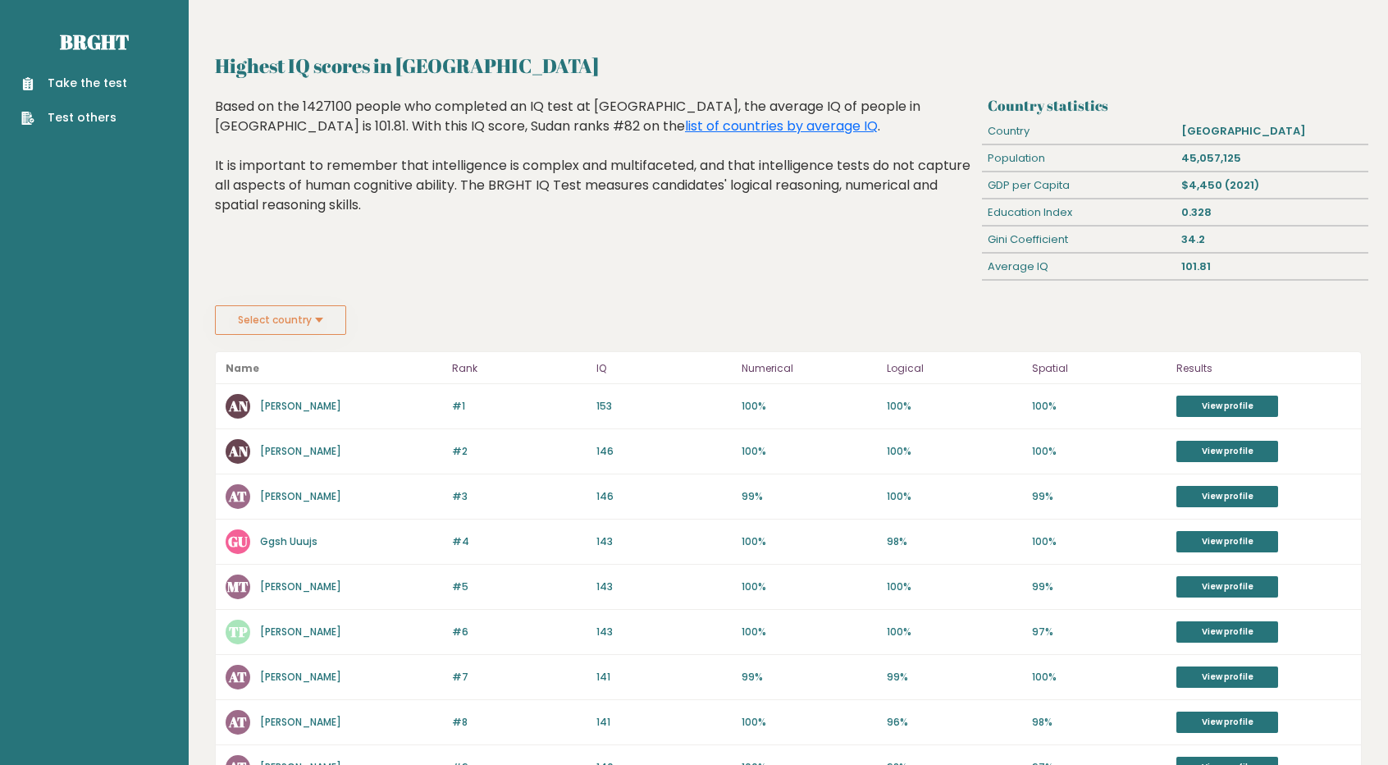
click at [297, 318] on button "Select country" at bounding box center [280, 320] width 131 height 30
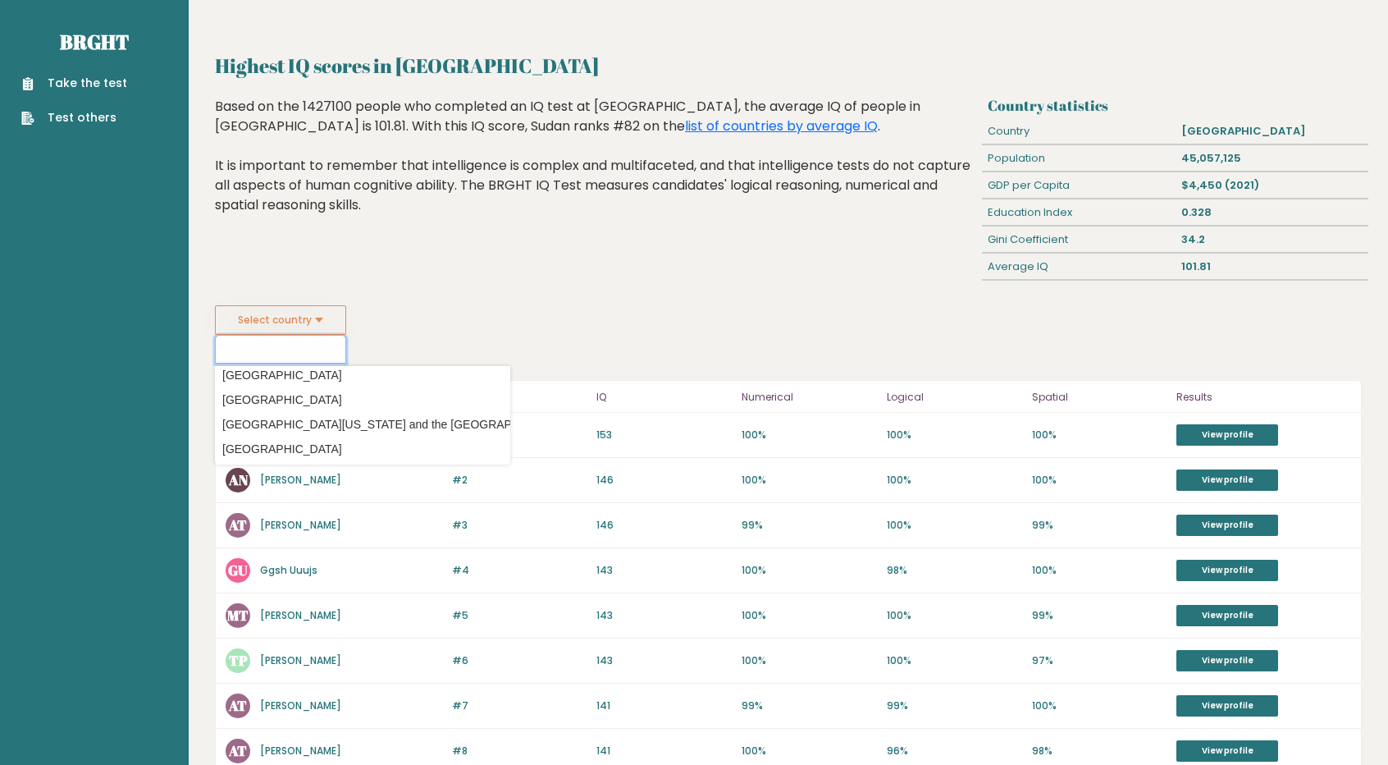
scroll to position [4970, 0]
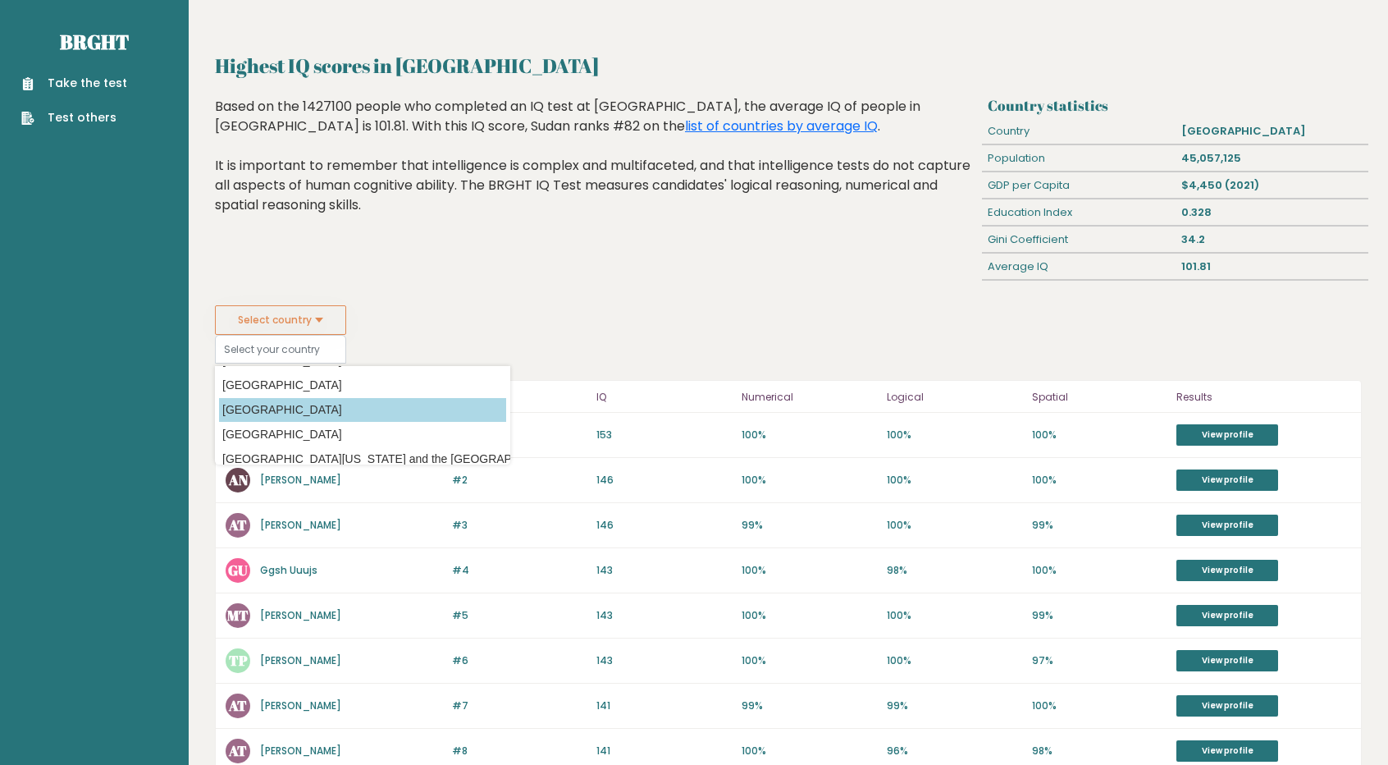
click at [283, 403] on option "[GEOGRAPHIC_DATA]" at bounding box center [362, 410] width 287 height 24
type input "[GEOGRAPHIC_DATA]"
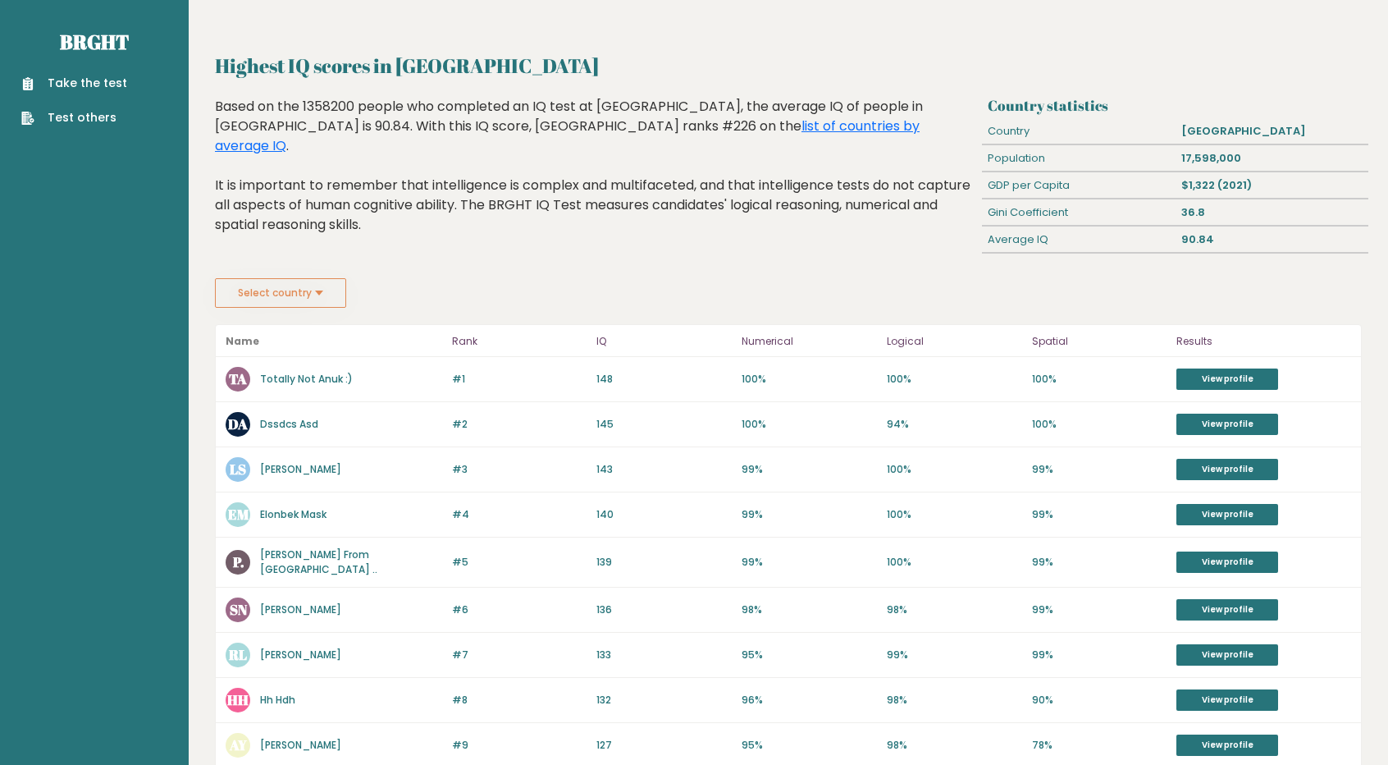
click at [287, 286] on button "Select country" at bounding box center [280, 293] width 131 height 30
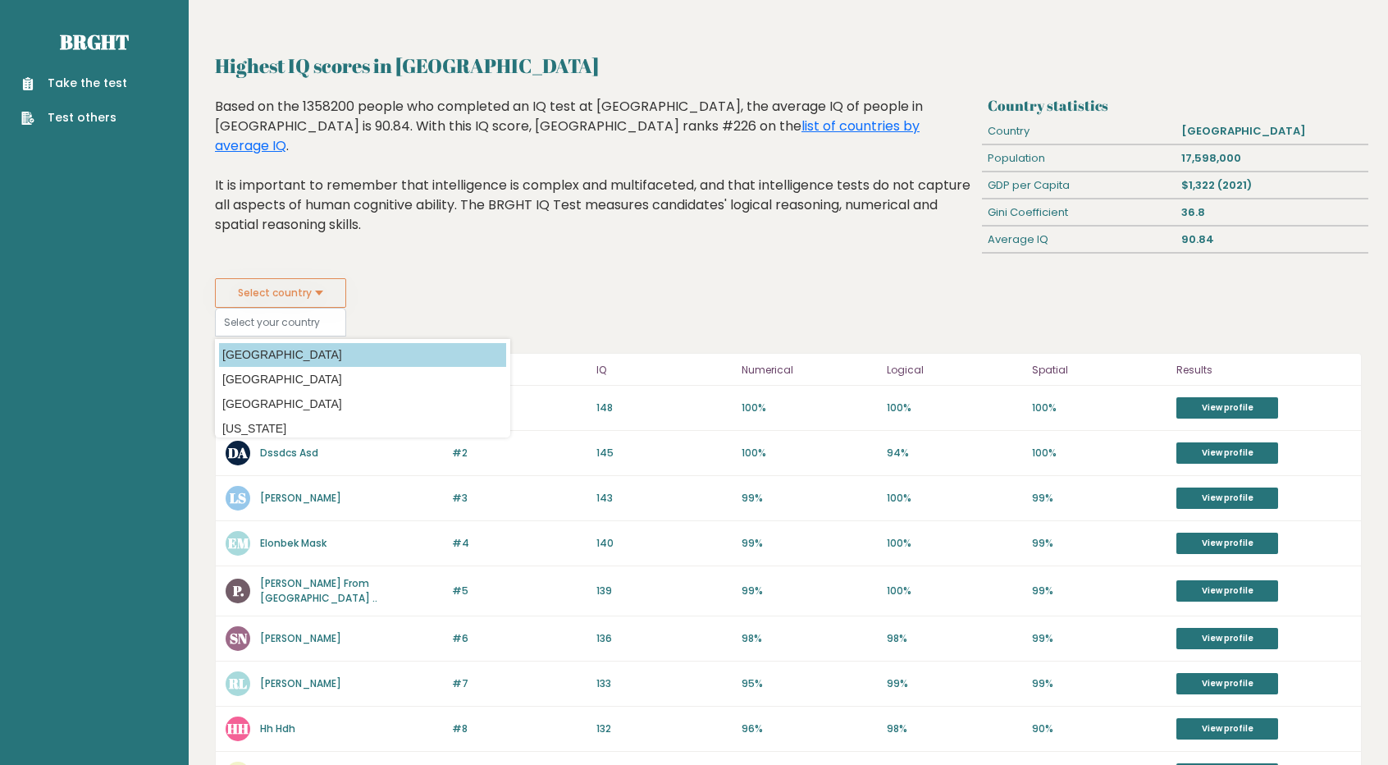
click at [305, 357] on option "[GEOGRAPHIC_DATA]" at bounding box center [362, 355] width 287 height 24
type input "[GEOGRAPHIC_DATA]"
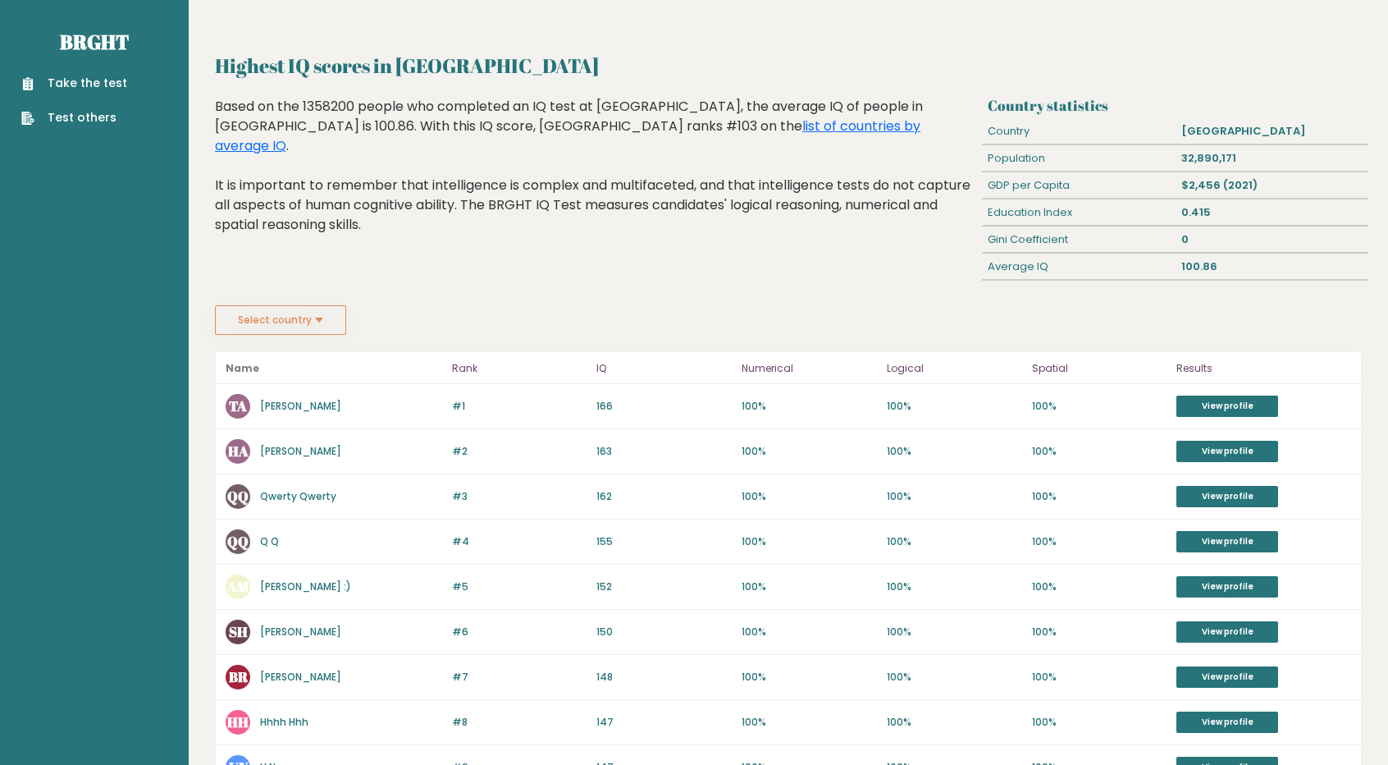
click at [287, 314] on button "Select country" at bounding box center [280, 320] width 131 height 30
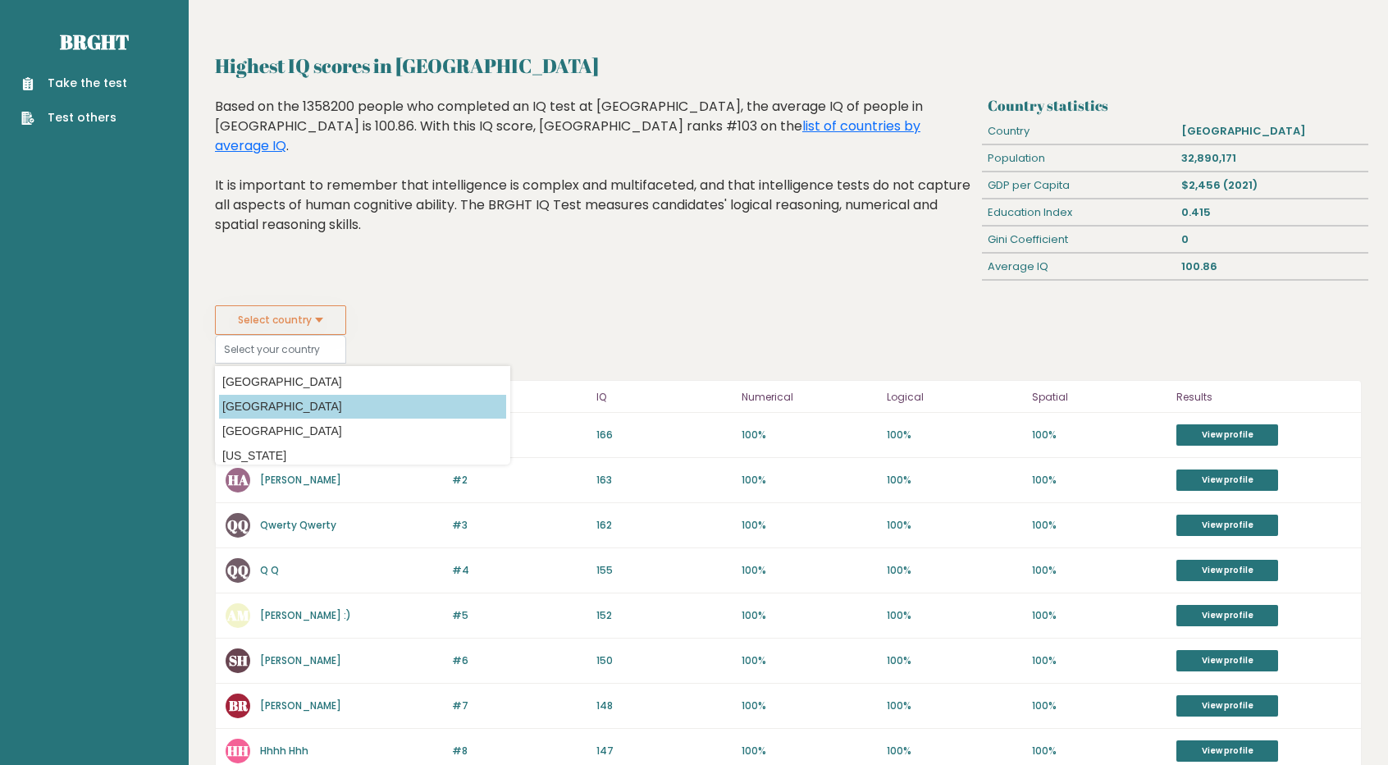
click at [273, 403] on option "[GEOGRAPHIC_DATA]" at bounding box center [362, 407] width 287 height 24
type input "[GEOGRAPHIC_DATA]"
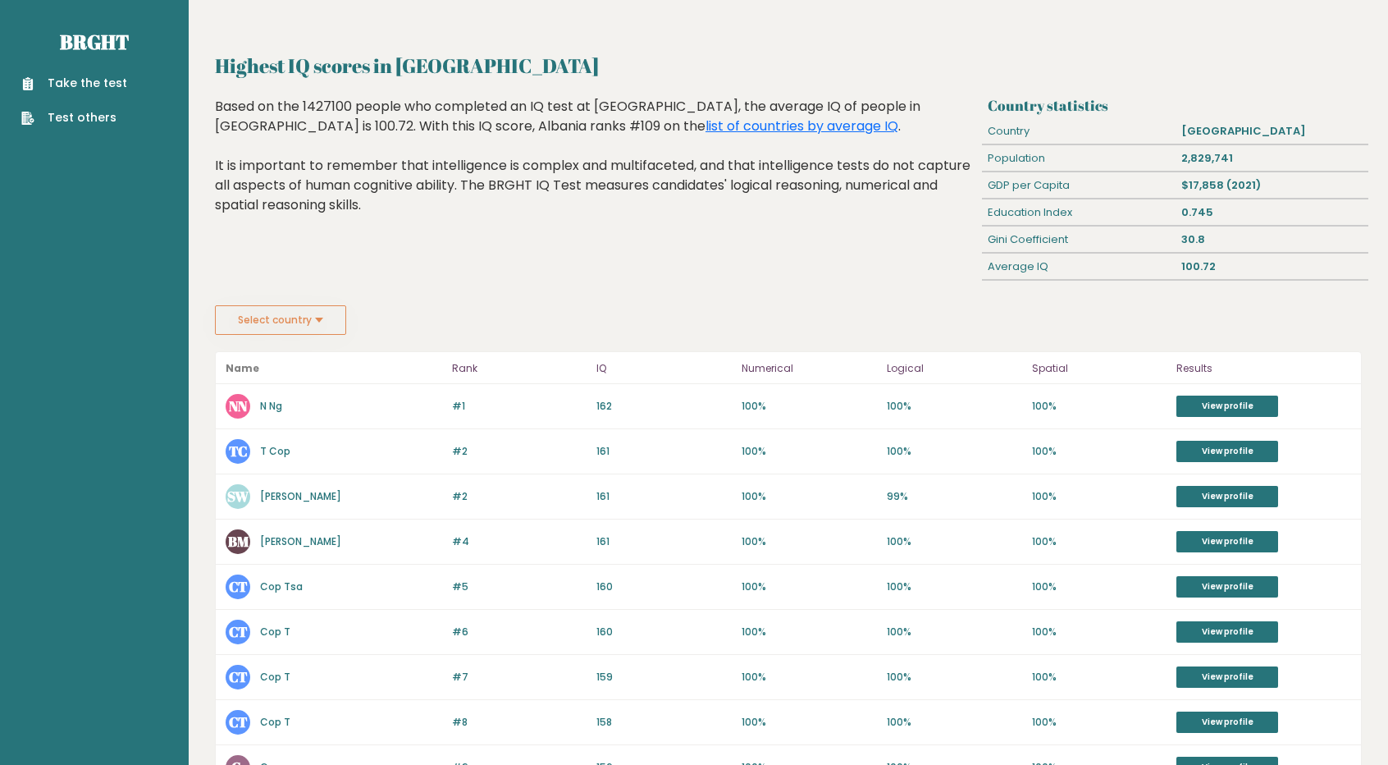
click at [282, 324] on button "Select country" at bounding box center [280, 320] width 131 height 30
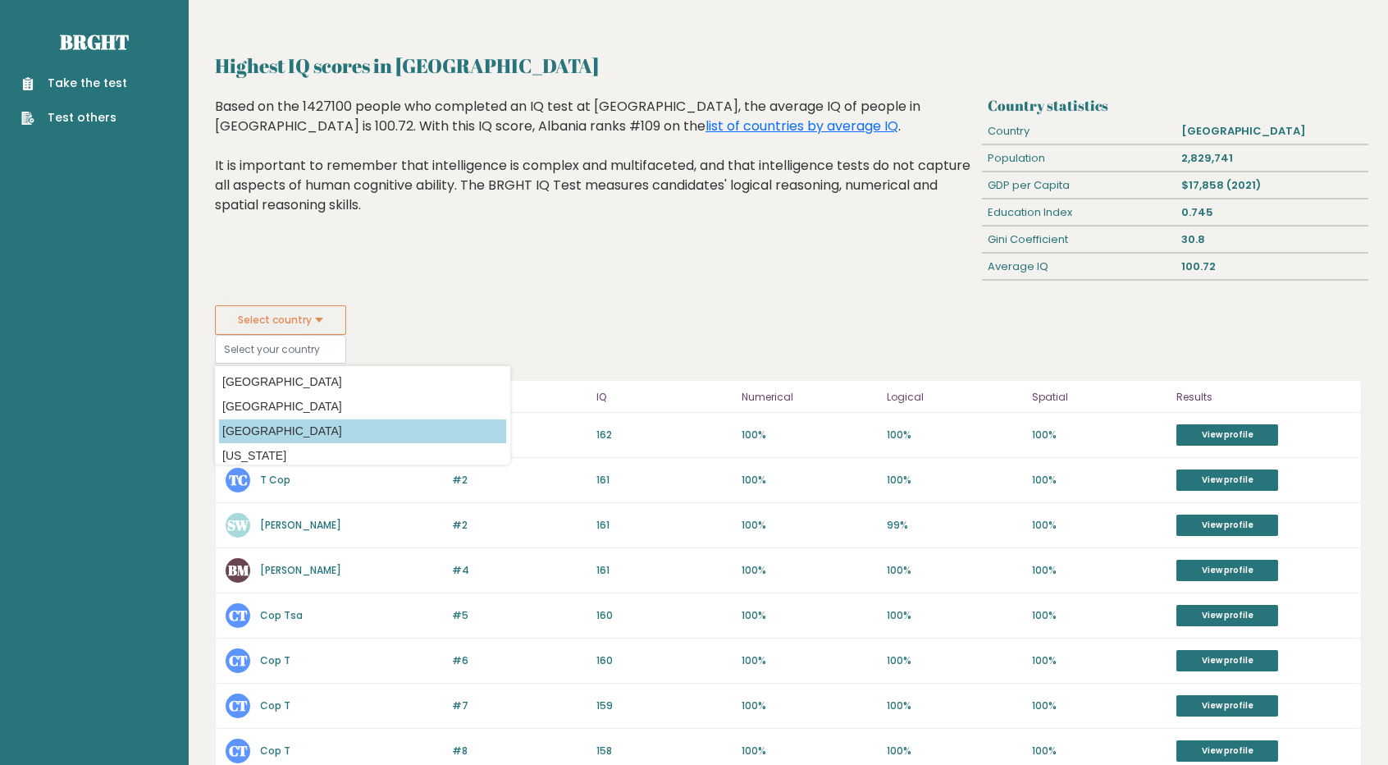
click at [267, 429] on option "[GEOGRAPHIC_DATA]" at bounding box center [362, 431] width 287 height 24
type input "[GEOGRAPHIC_DATA]"
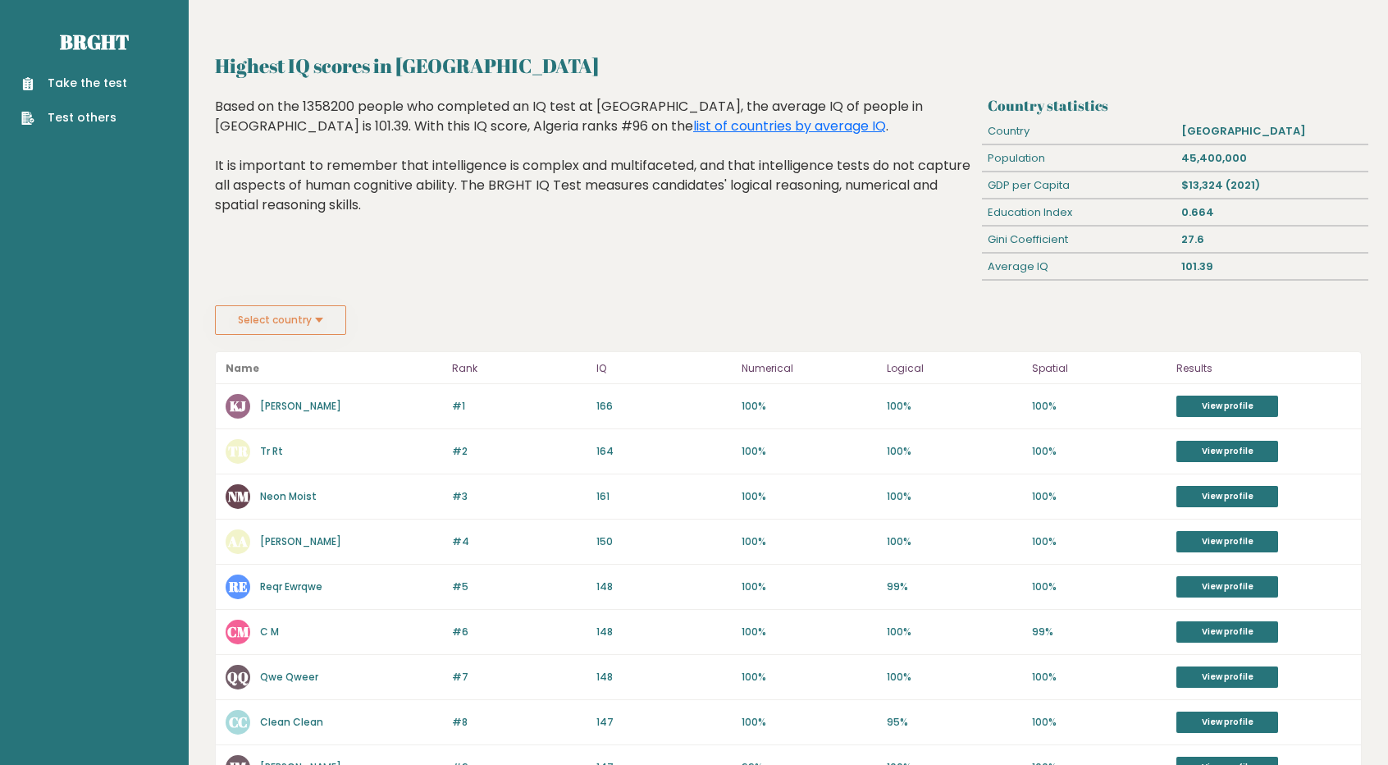
click at [293, 319] on button "Select country" at bounding box center [280, 320] width 131 height 30
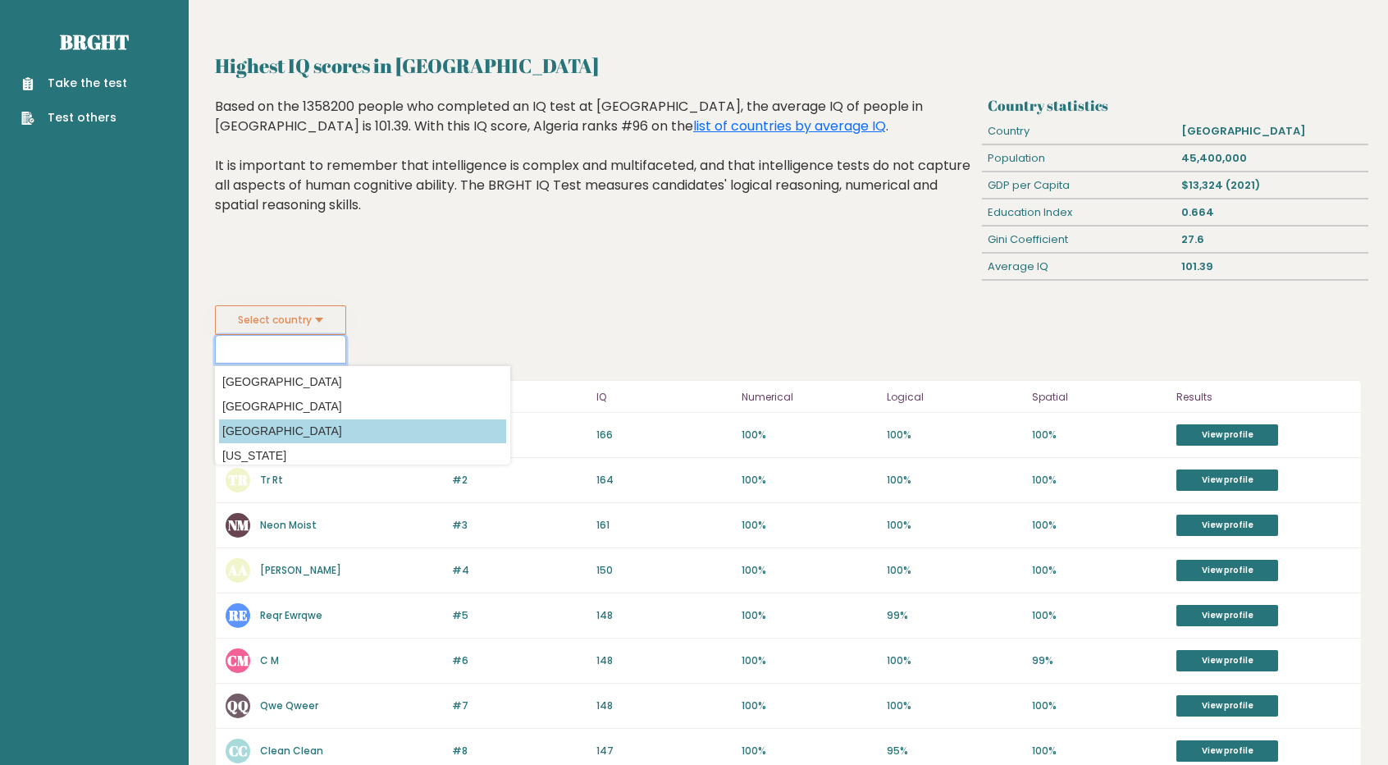
scroll to position [21, 0]
click at [288, 425] on option "[US_STATE]" at bounding box center [362, 435] width 287 height 24
type input "[US_STATE]"
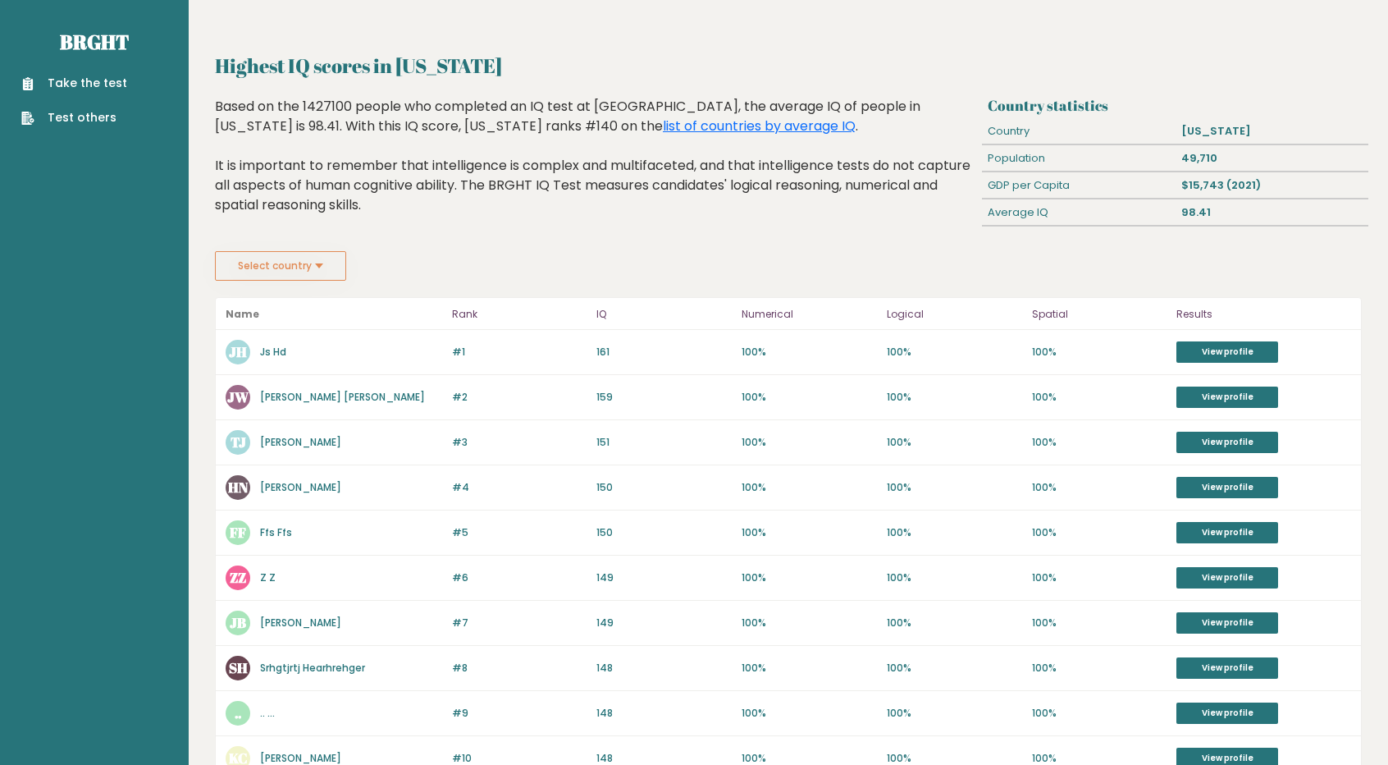
click at [285, 271] on button "Select country" at bounding box center [280, 266] width 131 height 30
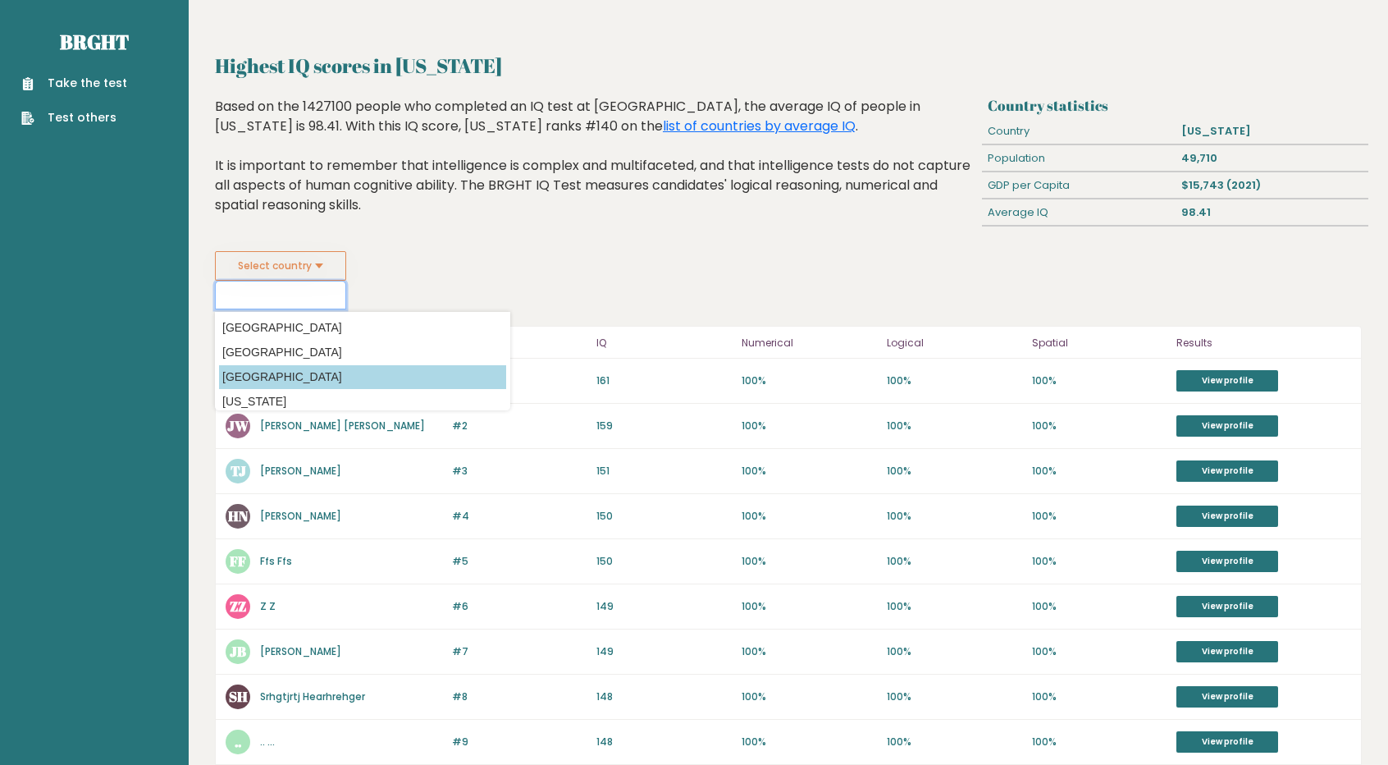
scroll to position [294, 0]
click at [299, 375] on option "[GEOGRAPHIC_DATA]" at bounding box center [362, 379] width 287 height 24
type input "[GEOGRAPHIC_DATA]"
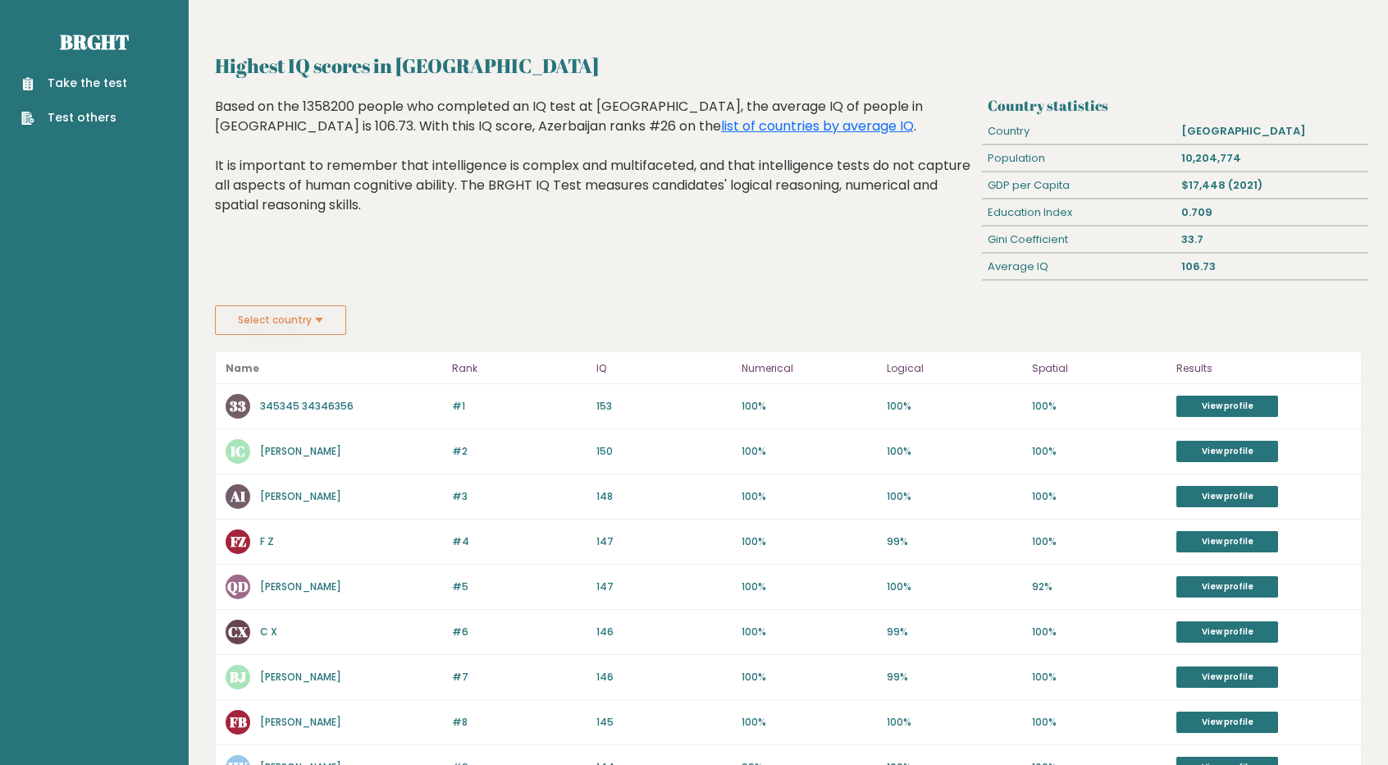
click at [289, 305] on button "Select country" at bounding box center [280, 320] width 131 height 30
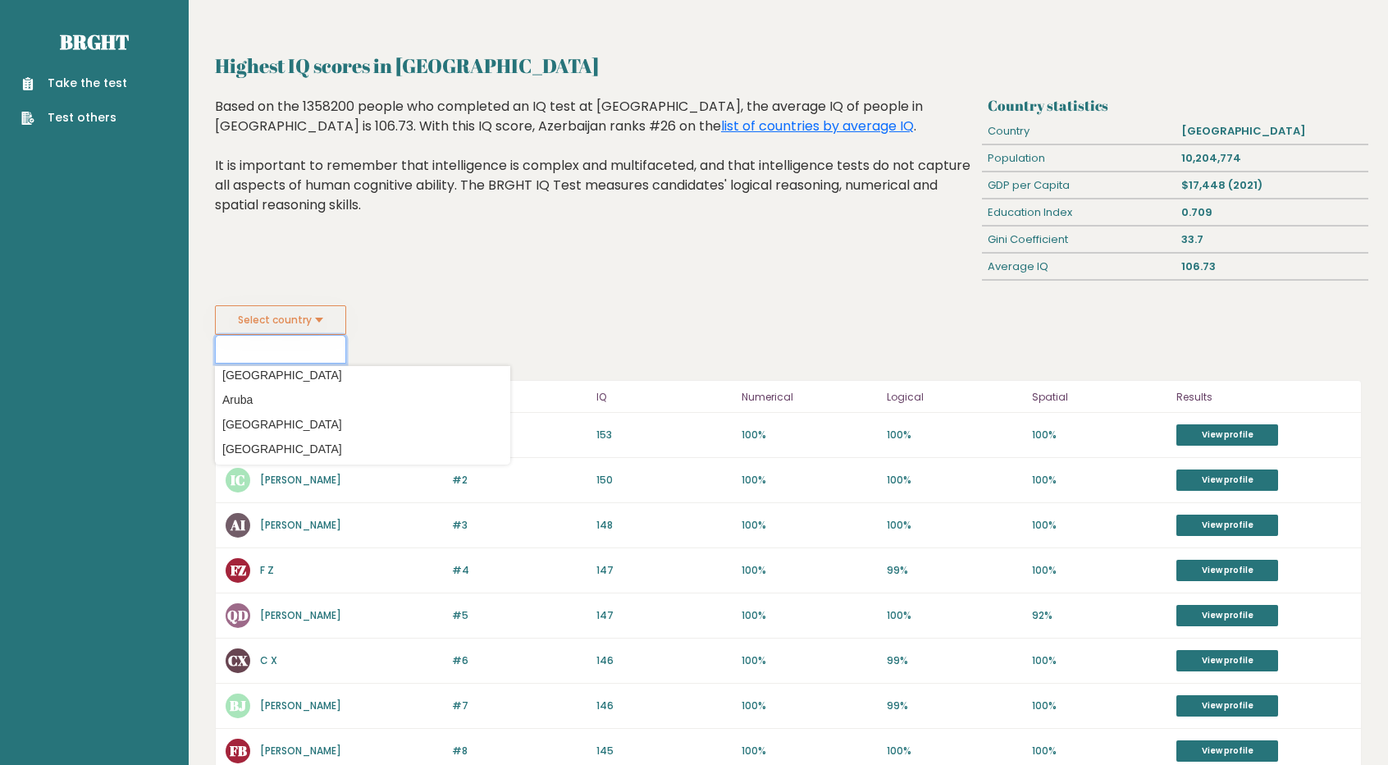
scroll to position [255, 0]
click at [293, 410] on option "[GEOGRAPHIC_DATA]" at bounding box center [362, 422] width 287 height 24
type input "[GEOGRAPHIC_DATA]"
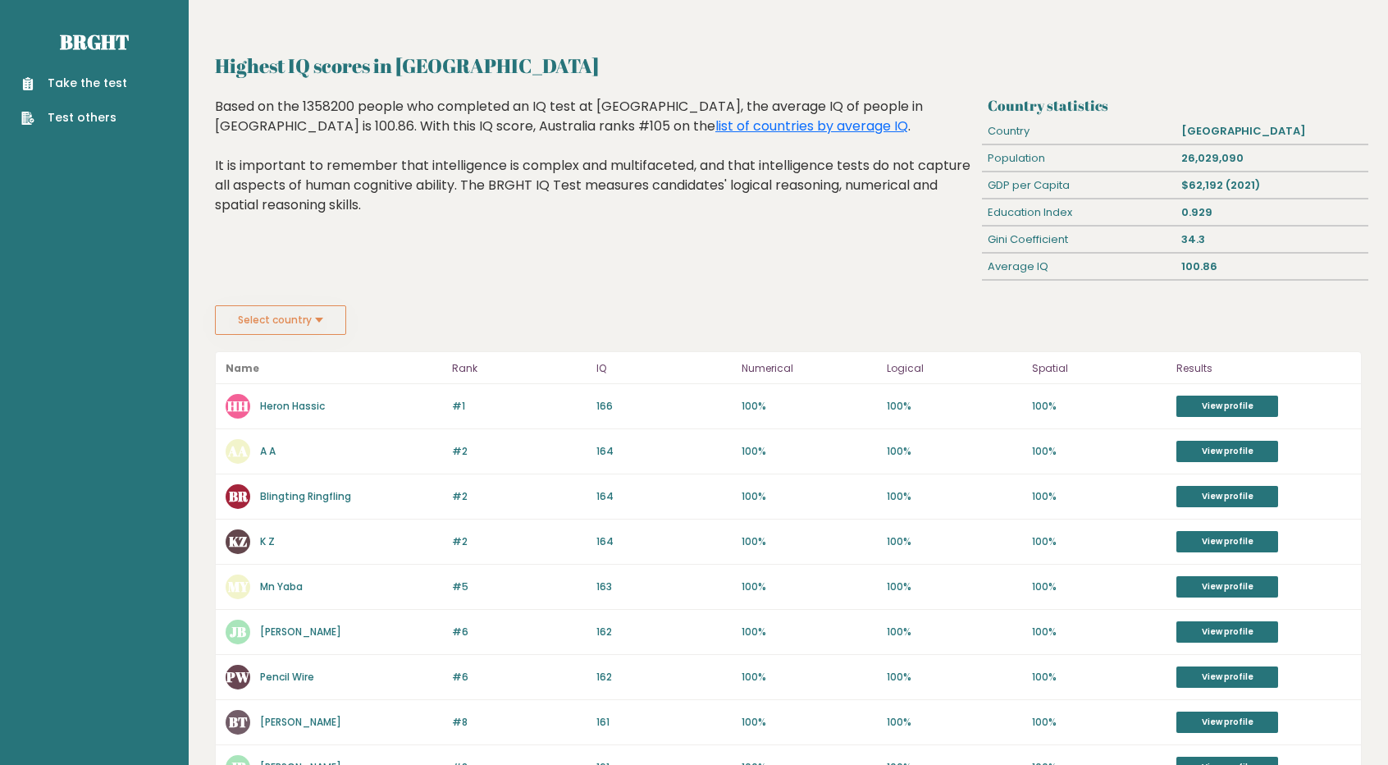
click at [281, 316] on button "Select country" at bounding box center [280, 320] width 131 height 30
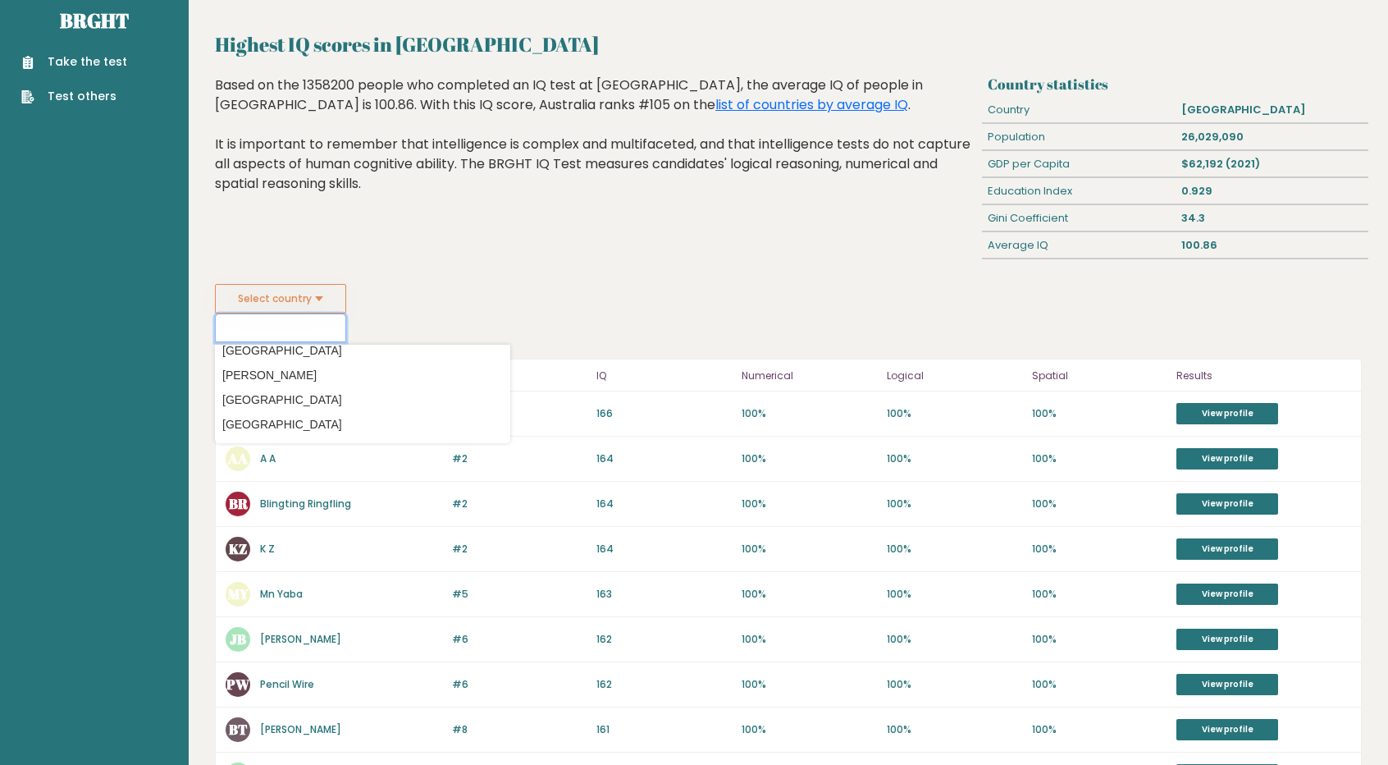
scroll to position [972, 0]
click at [275, 352] on option "[GEOGRAPHIC_DATA]" at bounding box center [362, 349] width 287 height 24
type input "[GEOGRAPHIC_DATA]"
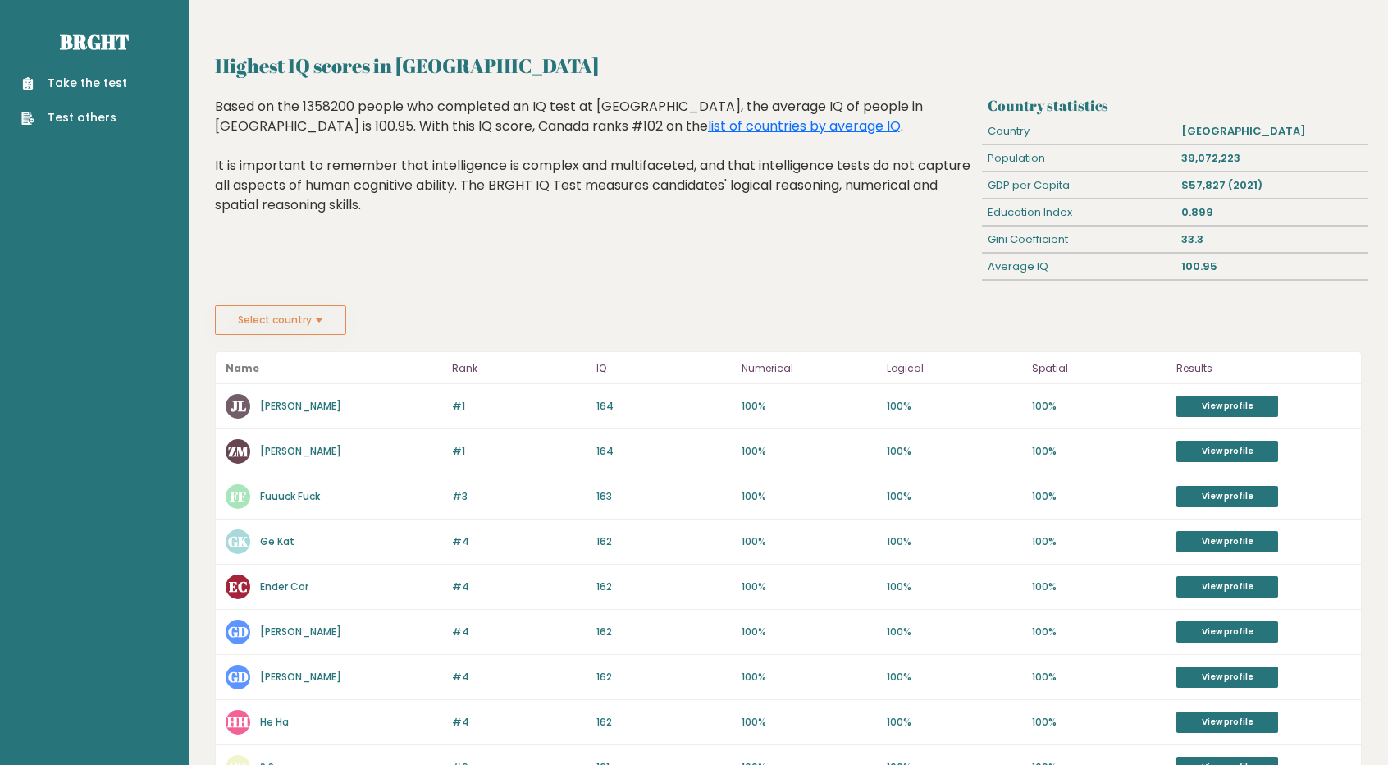
click at [286, 326] on button "Select country" at bounding box center [280, 320] width 131 height 30
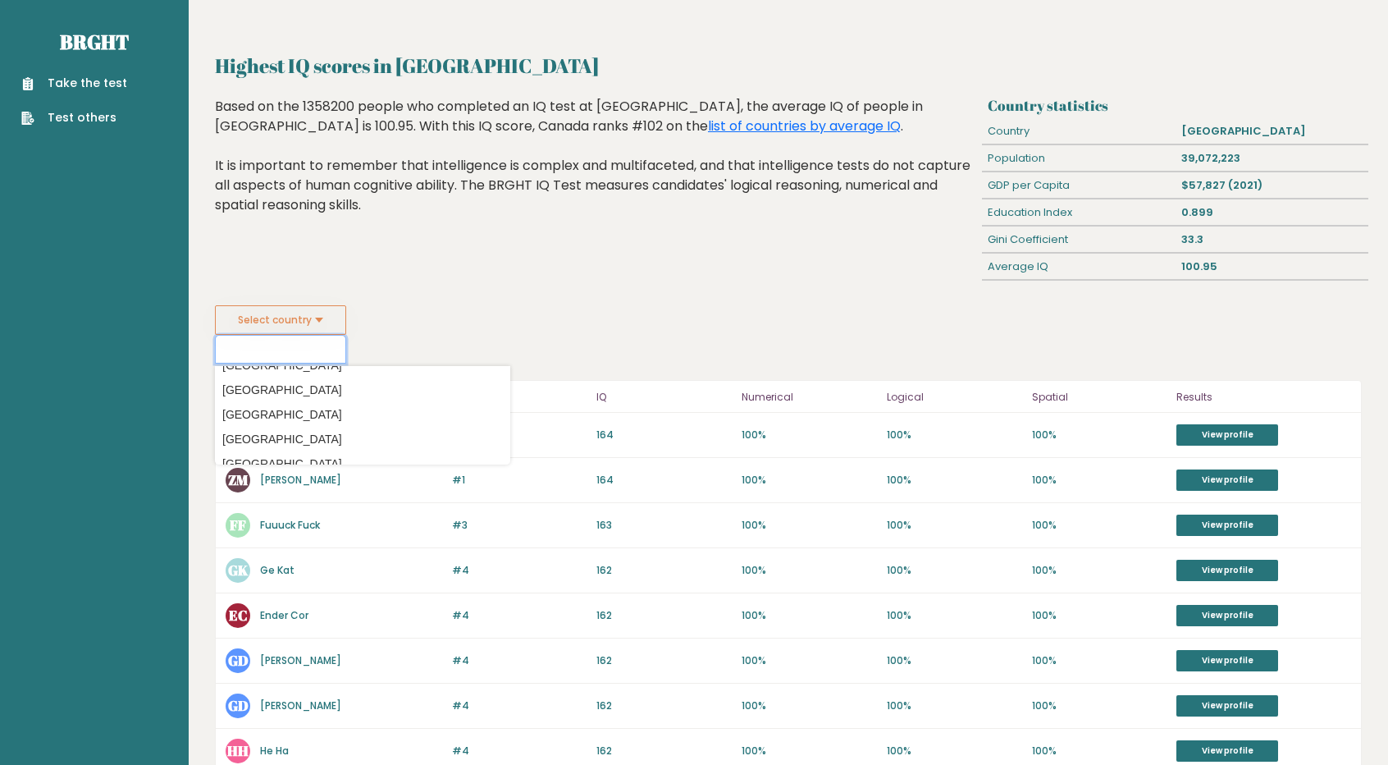
scroll to position [4394, 0]
click at [277, 369] on option "[GEOGRAPHIC_DATA]" at bounding box center [362, 371] width 287 height 24
type input "[GEOGRAPHIC_DATA]"
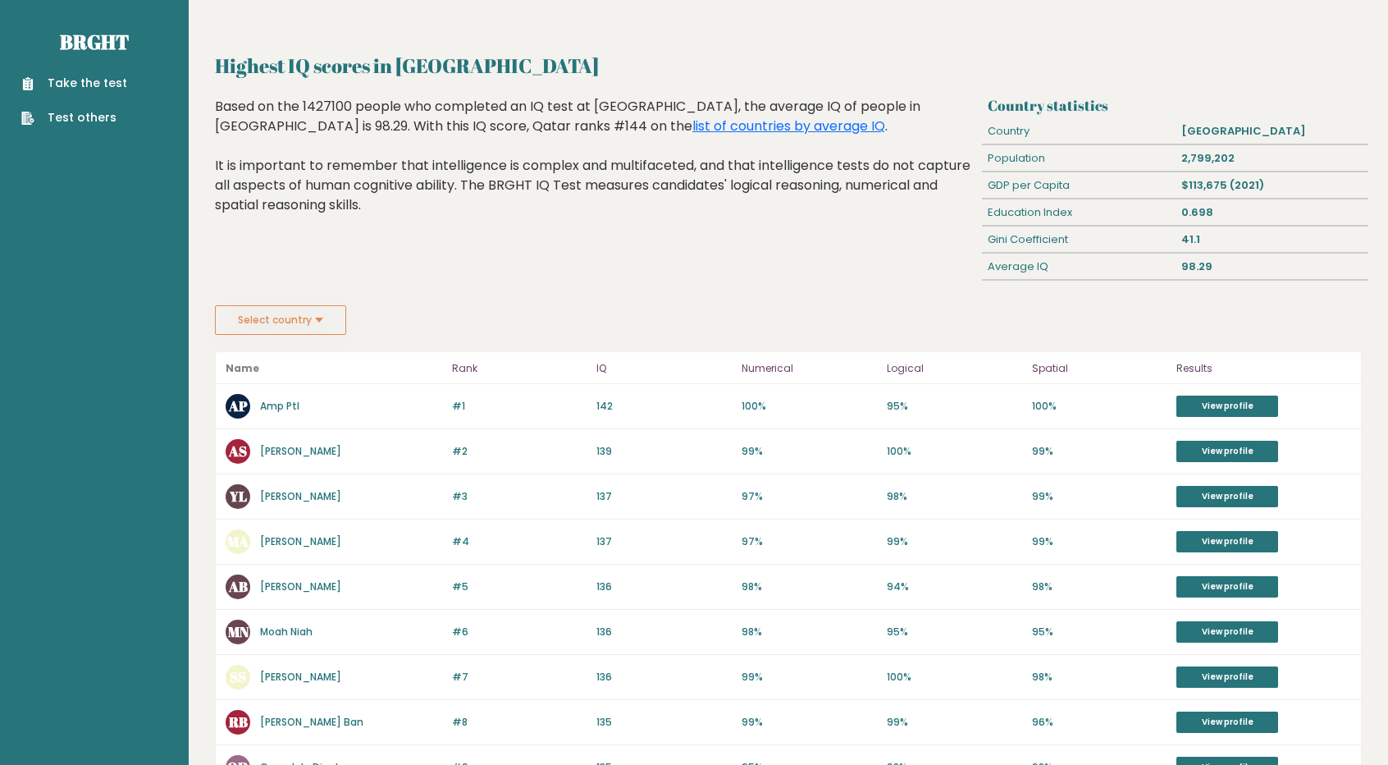
click at [287, 332] on div "Highest IQ scores in [GEOGRAPHIC_DATA] Country statistics Country [GEOGRAPHIC_D…" at bounding box center [788, 669] width 1147 height 1236
click at [300, 329] on button "Select country" at bounding box center [280, 320] width 131 height 30
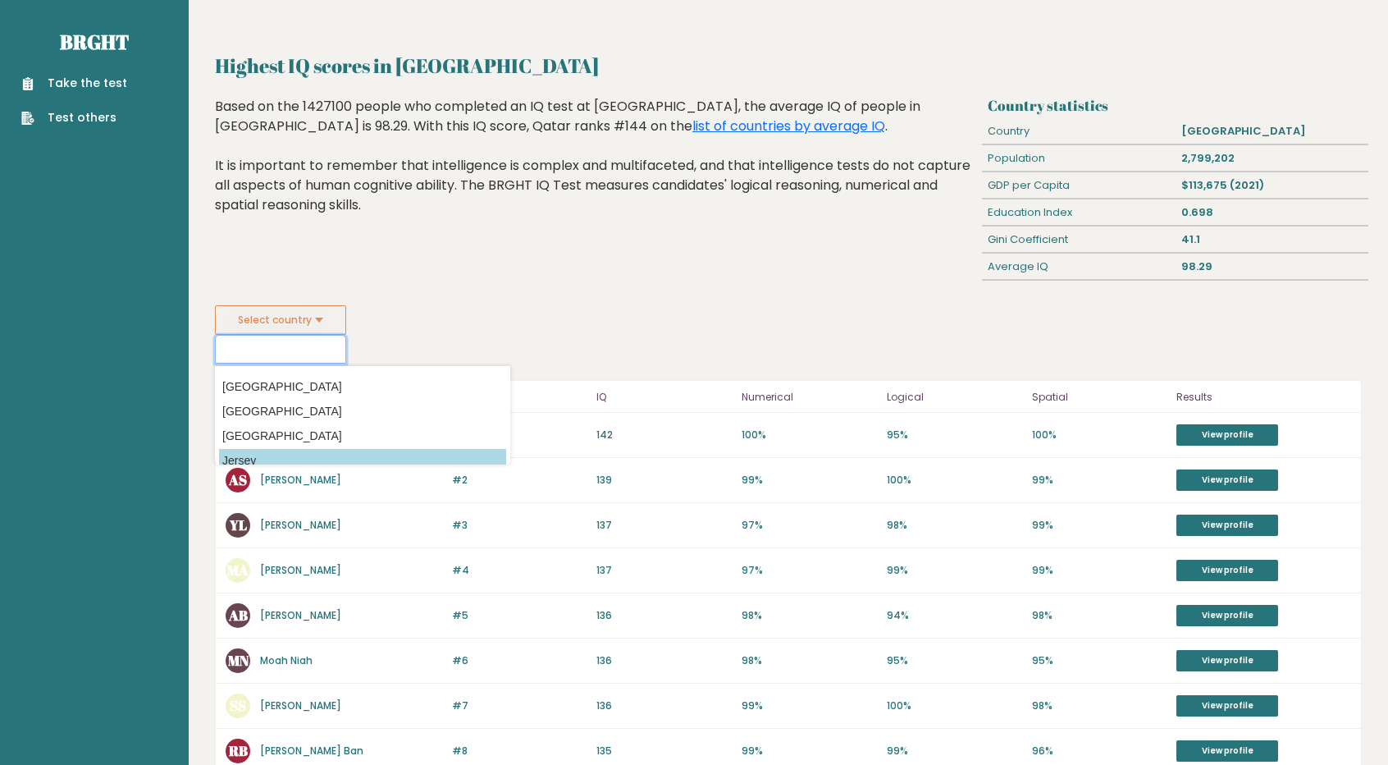
scroll to position [2610, 0]
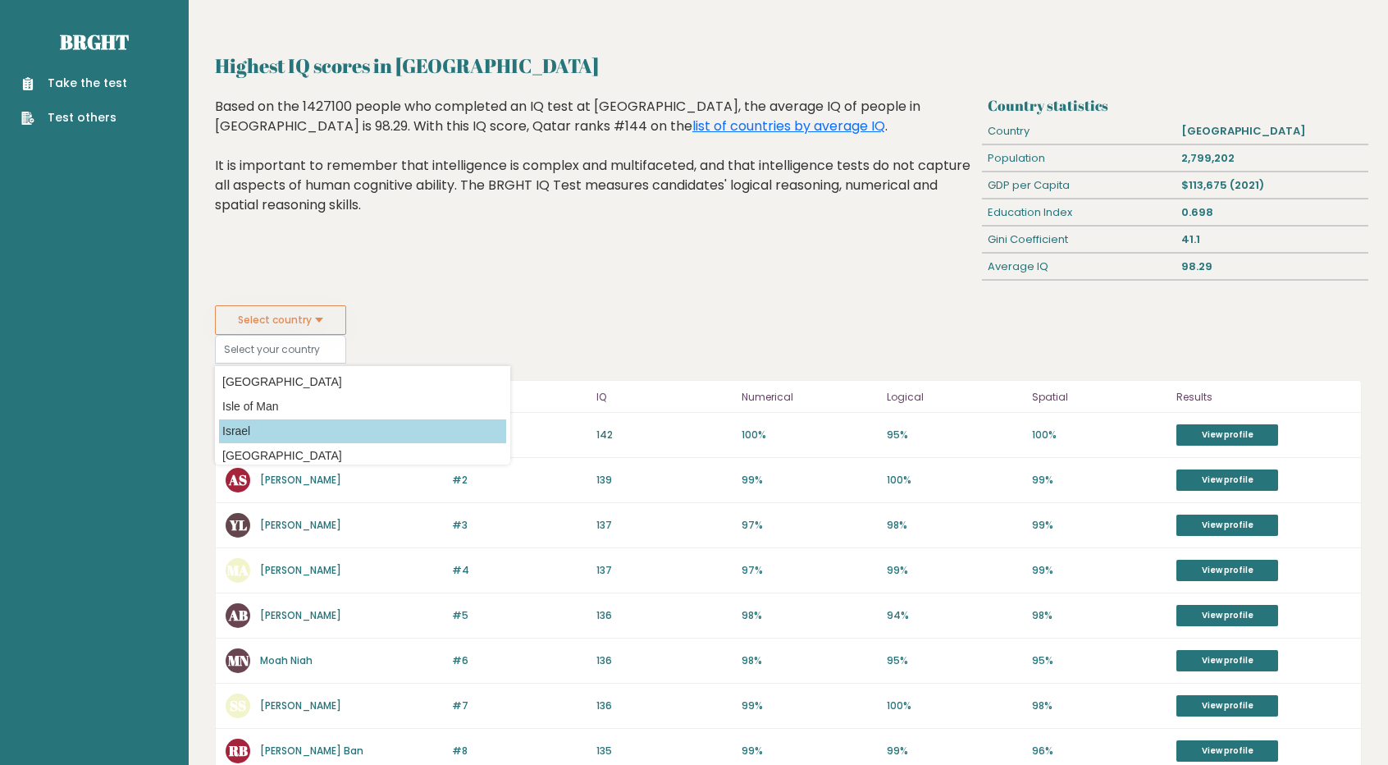
click at [319, 434] on option "Israel" at bounding box center [362, 431] width 287 height 24
type input "Israel"
